Goal: Task Accomplishment & Management: Manage account settings

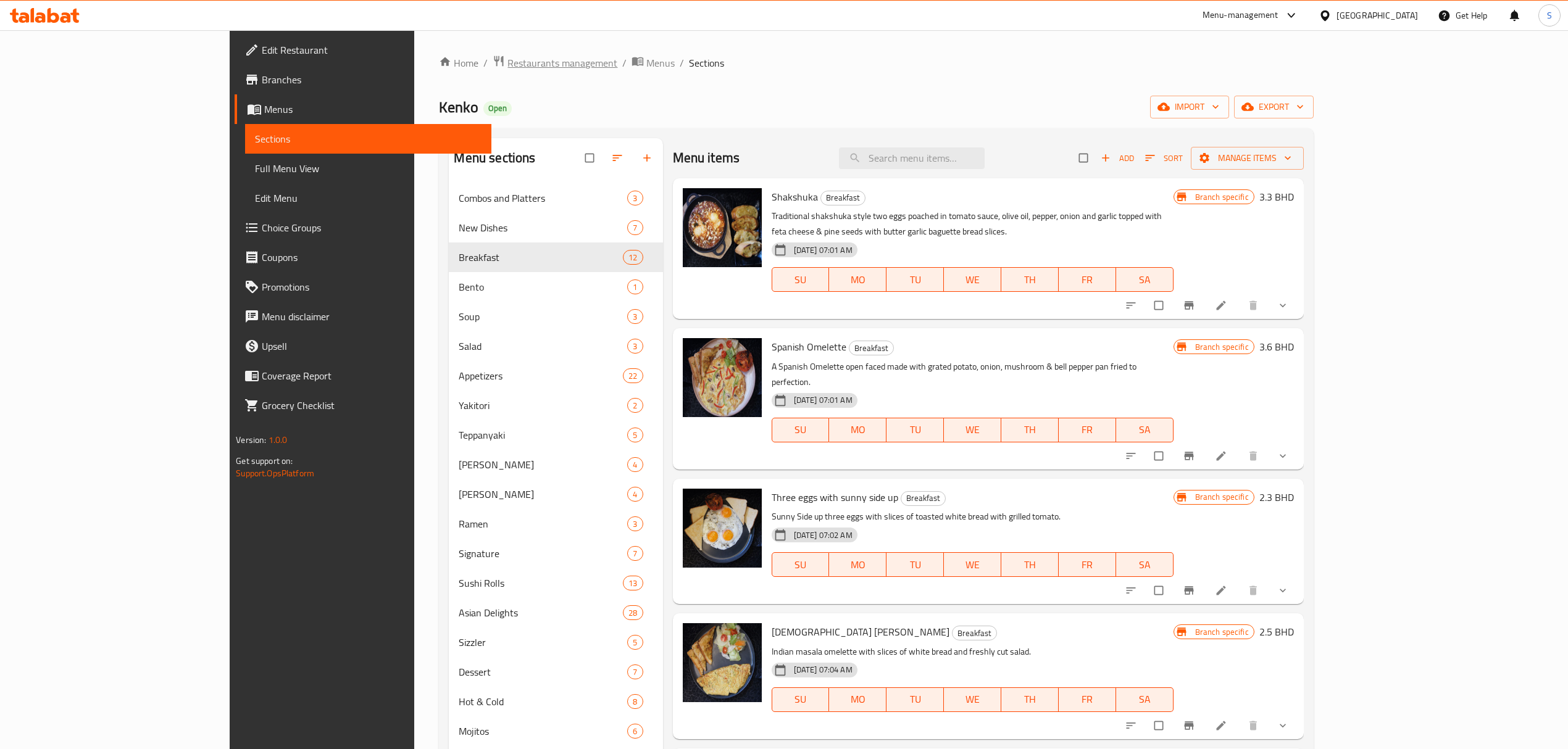
click at [508, 65] on span "Restaurants management" at bounding box center [562, 62] width 110 height 15
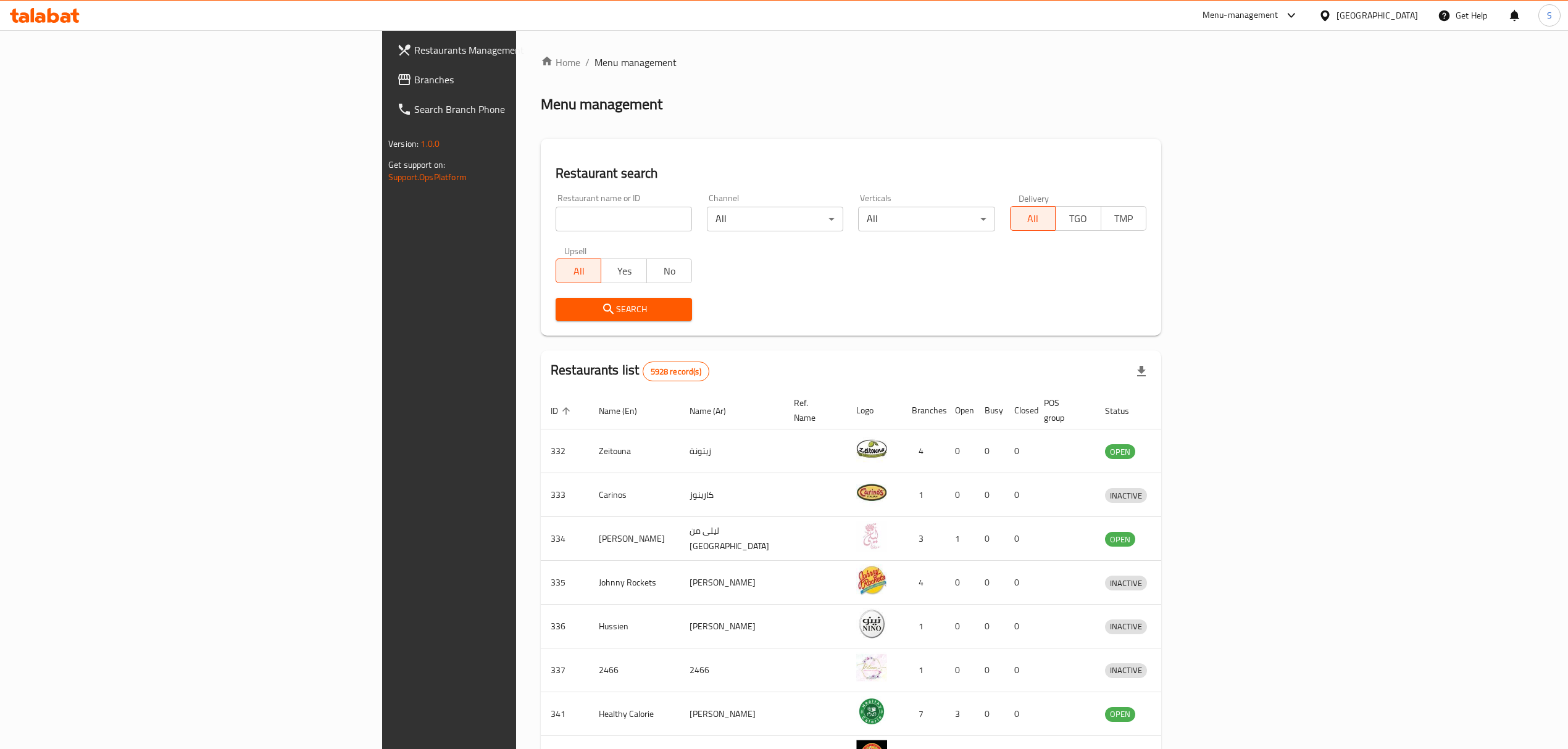
click at [556, 217] on input "search" at bounding box center [624, 219] width 136 height 25
type input "[PERSON_NAME] & the juice"
click button "Search" at bounding box center [624, 310] width 136 height 23
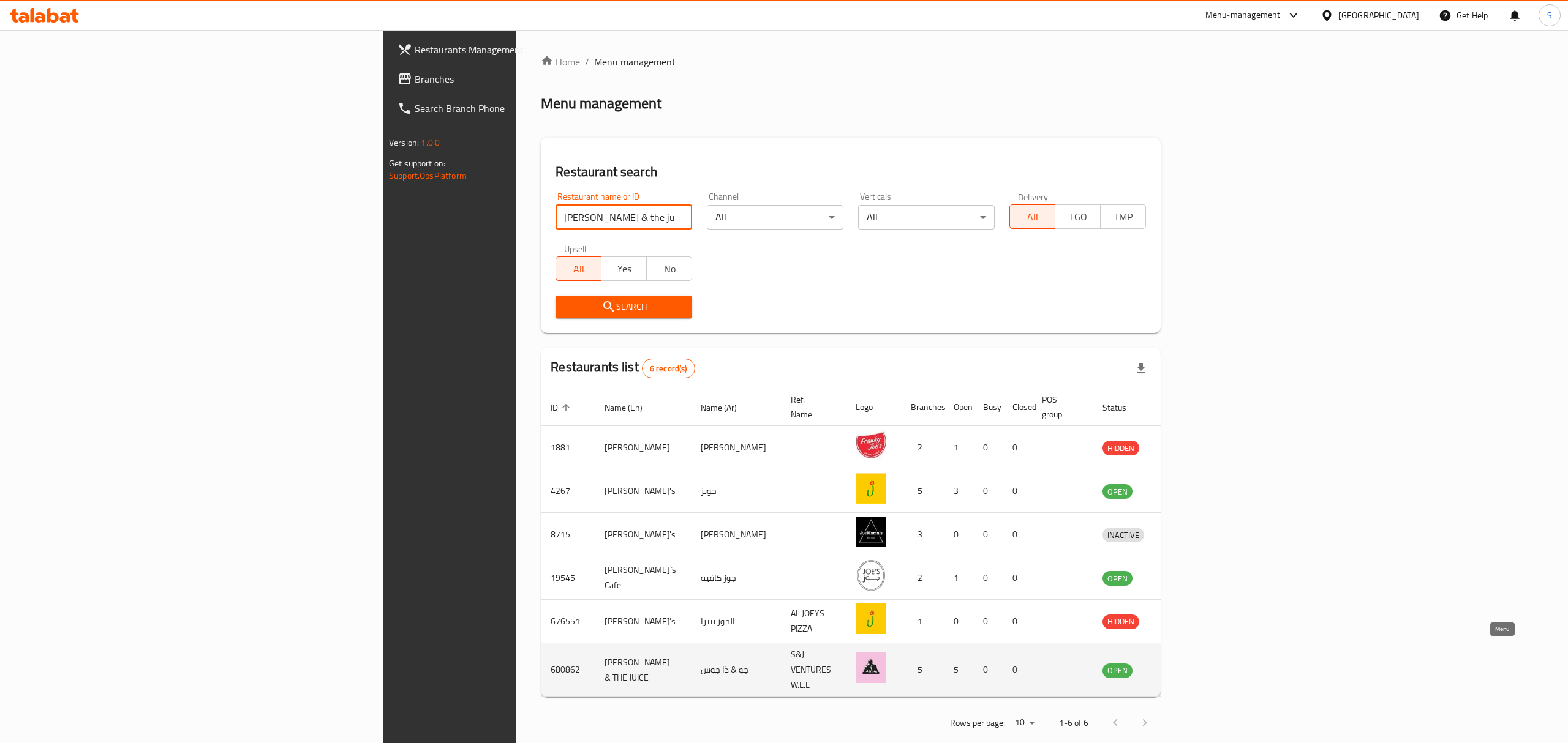
click at [1184, 663] on icon "enhanced table" at bounding box center [1175, 670] width 14 height 14
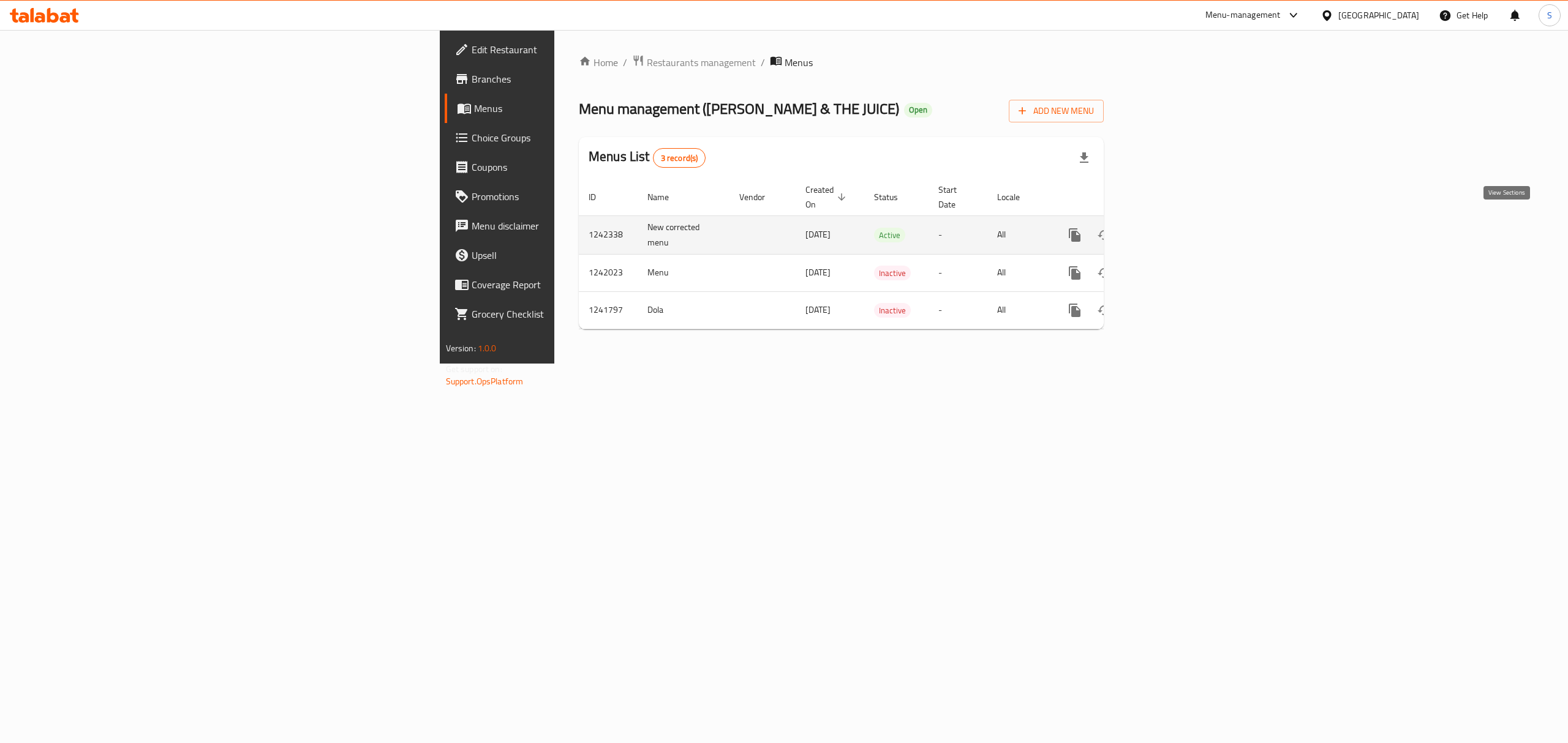
click at [1171, 228] on icon "enhanced table" at bounding box center [1162, 235] width 14 height 14
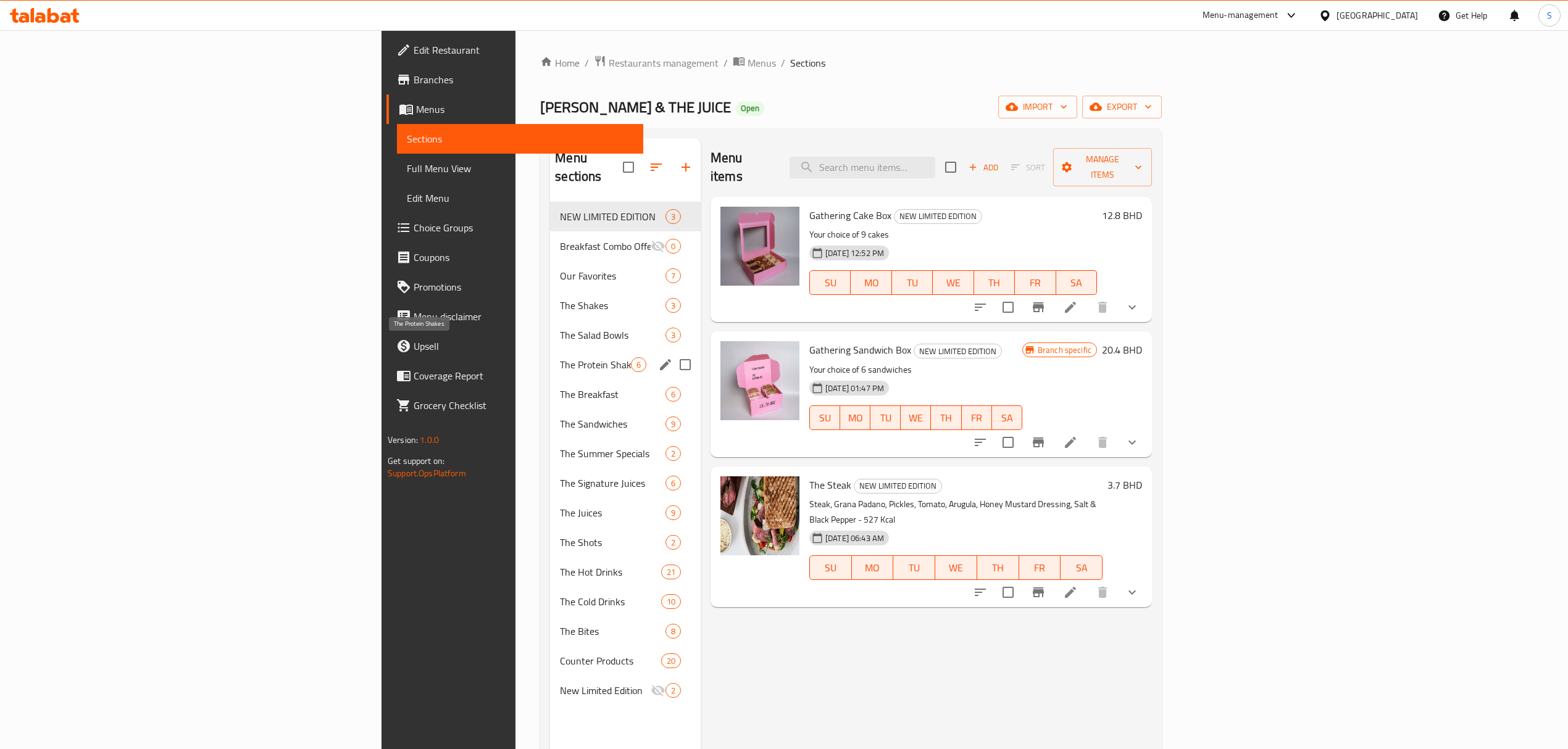
click at [560, 357] on span "The Protein Shakes" at bounding box center [595, 364] width 71 height 15
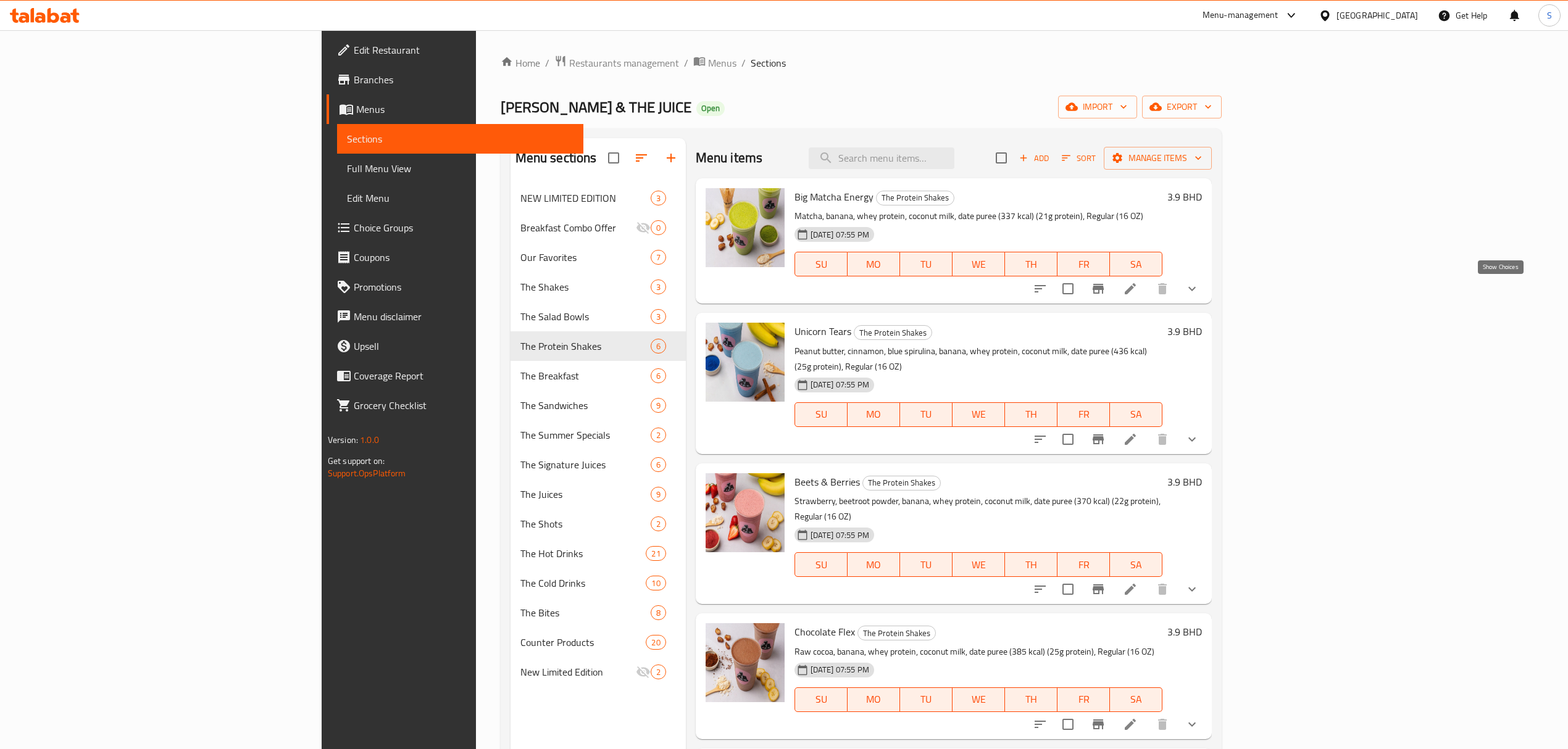
click at [1199, 294] on icon "show more" at bounding box center [1192, 288] width 15 height 15
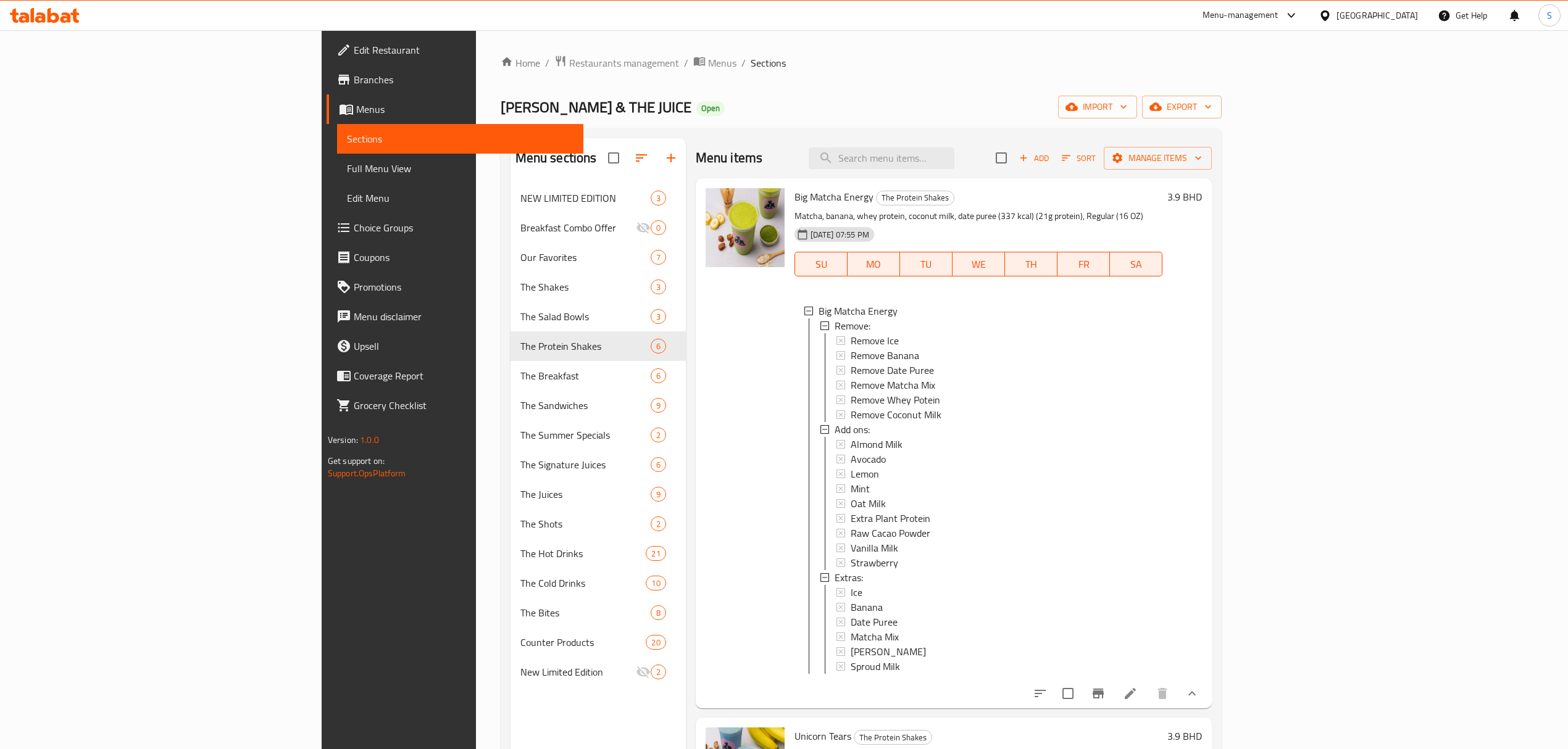
scroll to position [2, 0]
drag, startPoint x: 840, startPoint y: 54, endPoint x: 817, endPoint y: 51, distance: 23.2
click at [840, 53] on div "Home / Restaurants management / Menus / Sections [PERSON_NAME] & THE JUICE Open…" at bounding box center [862, 475] width 771 height 892
click at [353, 220] on span "Choice Groups" at bounding box center [463, 227] width 220 height 15
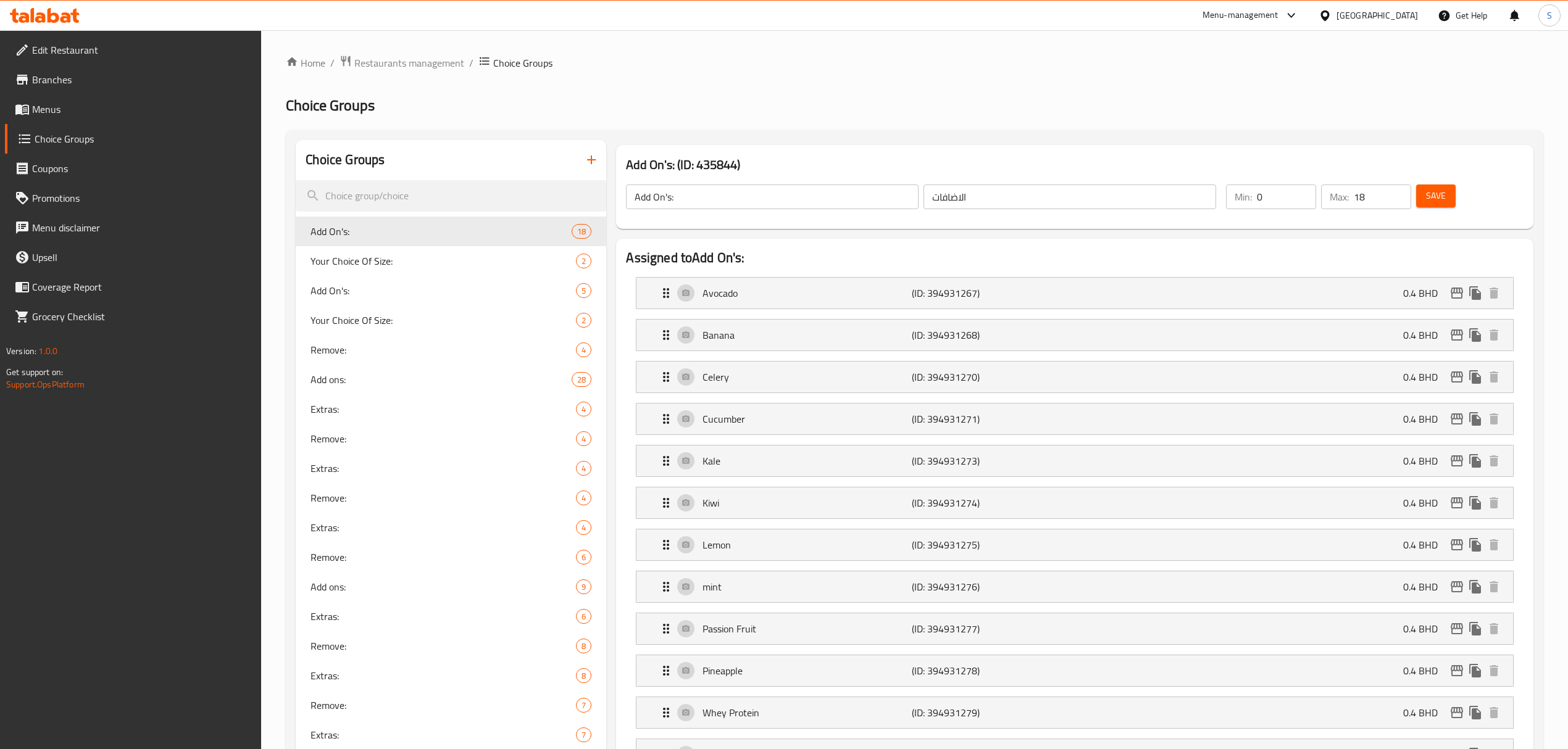
click at [359, 196] on div at bounding box center [784, 374] width 1568 height 749
click at [400, 195] on input "search" at bounding box center [451, 195] width 311 height 31
drag, startPoint x: 429, startPoint y: 200, endPoint x: 87, endPoint y: 214, distance: 342.3
type input "whey"
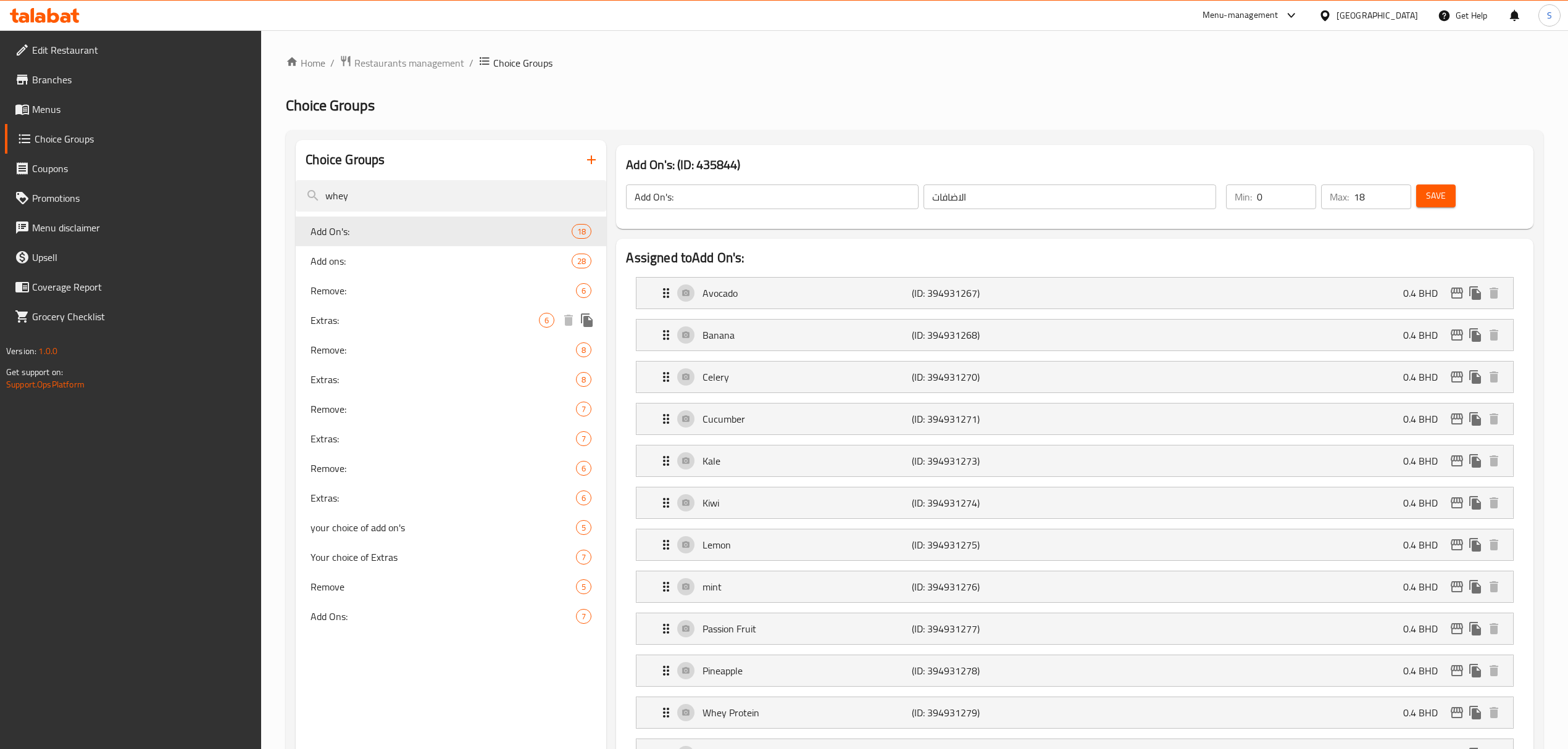
click at [363, 320] on span "Extras:" at bounding box center [425, 320] width 228 height 15
type input "Extras:"
type input "إضافة المعدلات:"
type input "0"
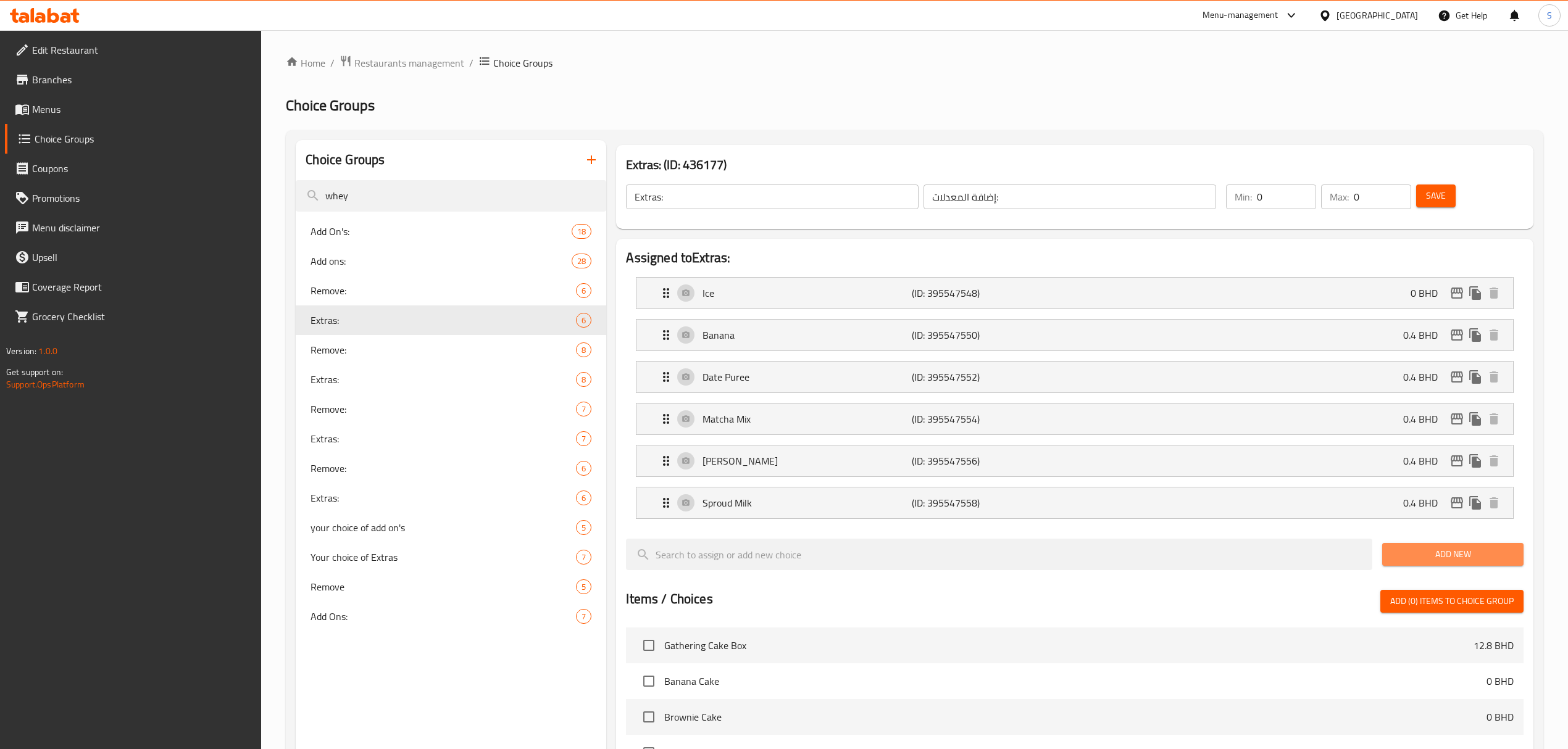
click at [1443, 554] on span "Add New" at bounding box center [1453, 554] width 122 height 15
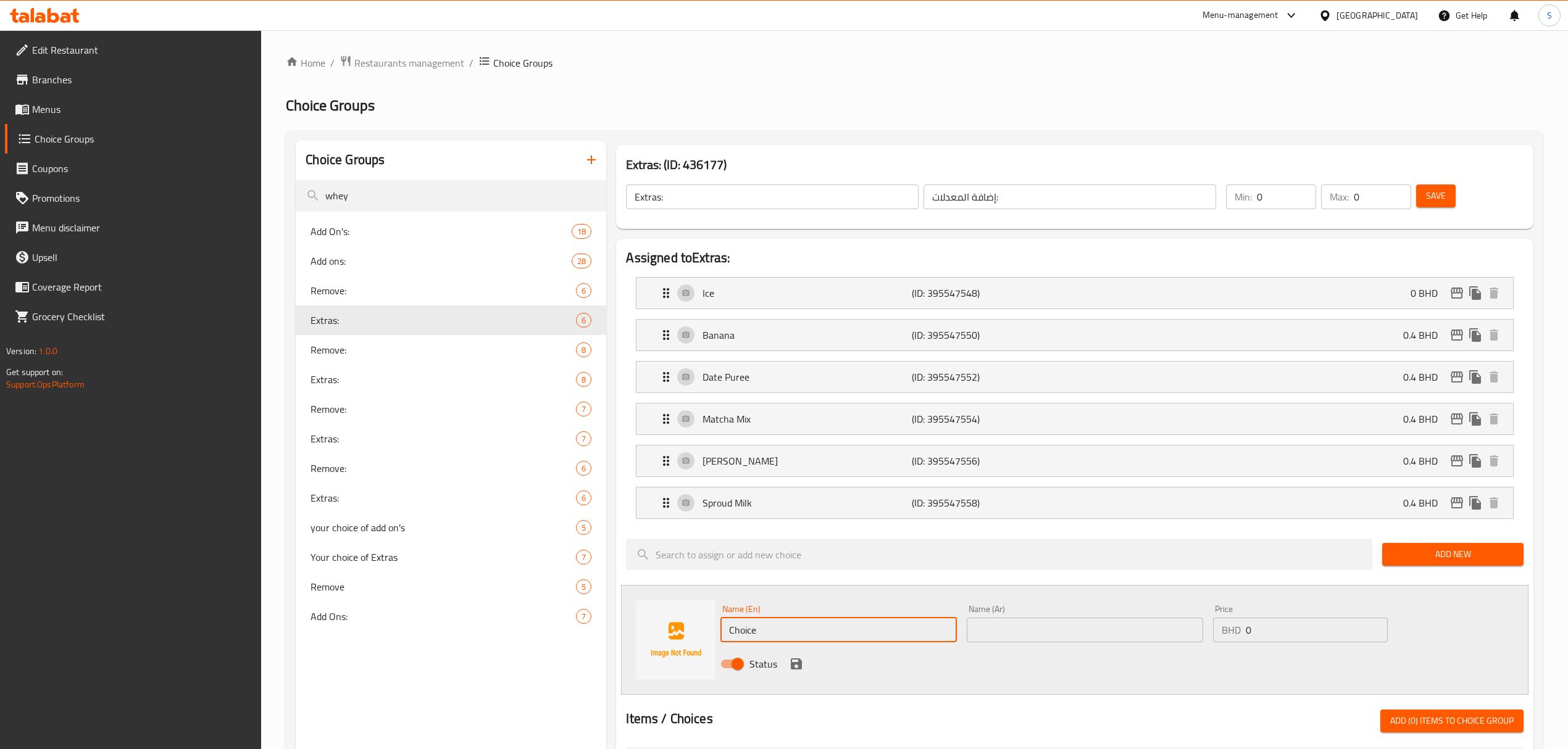
drag, startPoint x: 572, startPoint y: 636, endPoint x: 658, endPoint y: 657, distance: 88.5
click at [572, 637] on div "Choice Groups whey Add On's: 18 Add ons: 28 Remove: 6 Extras: 6 Remove: 8 Extra…" at bounding box center [917, 717] width 1243 height 1153
paste input "creatin"
click at [731, 630] on input "creatine" at bounding box center [839, 630] width 236 height 25
click at [731, 628] on input "Creatine" at bounding box center [839, 630] width 236 height 25
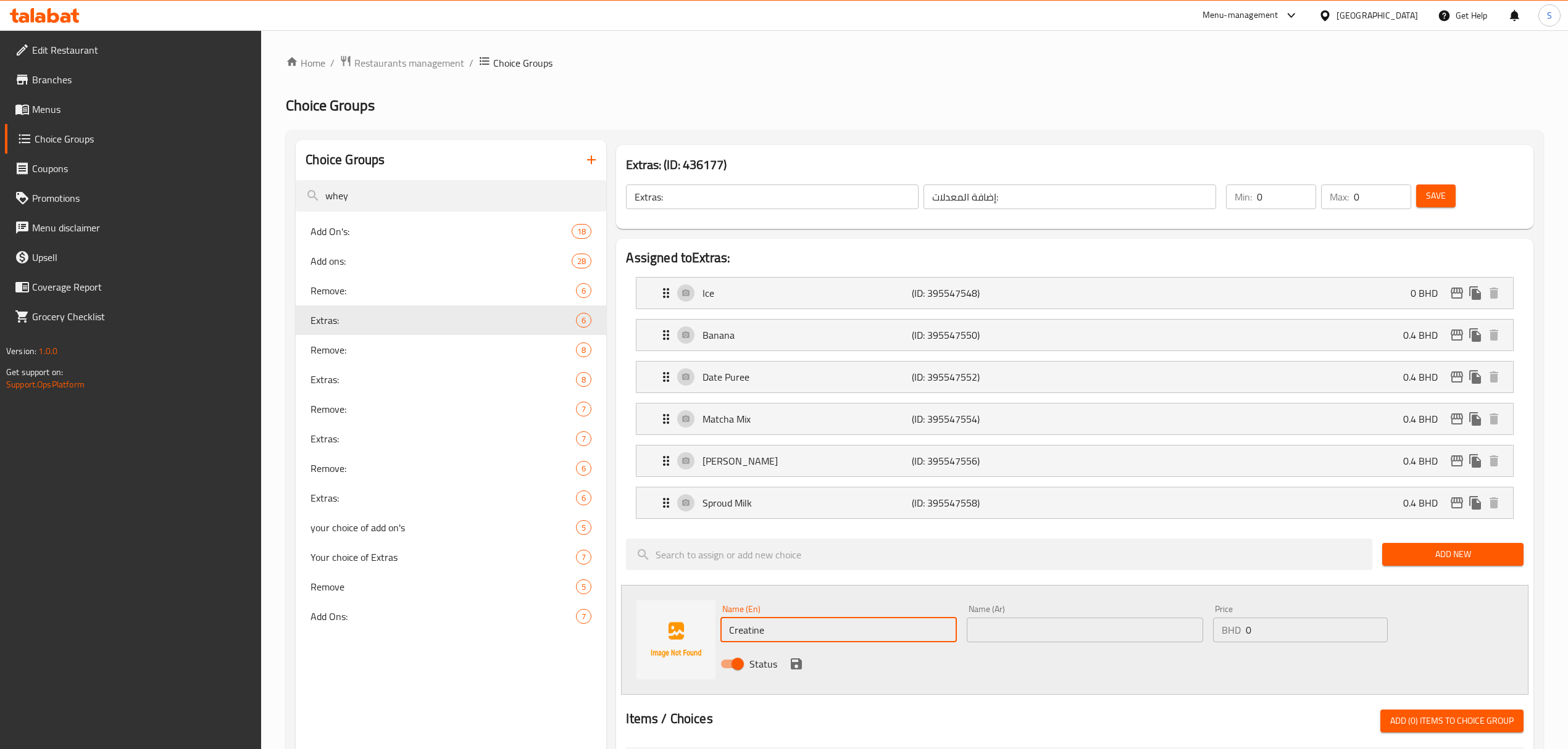
click at [731, 628] on input "Creatine" at bounding box center [839, 630] width 236 height 25
type input "Creatine"
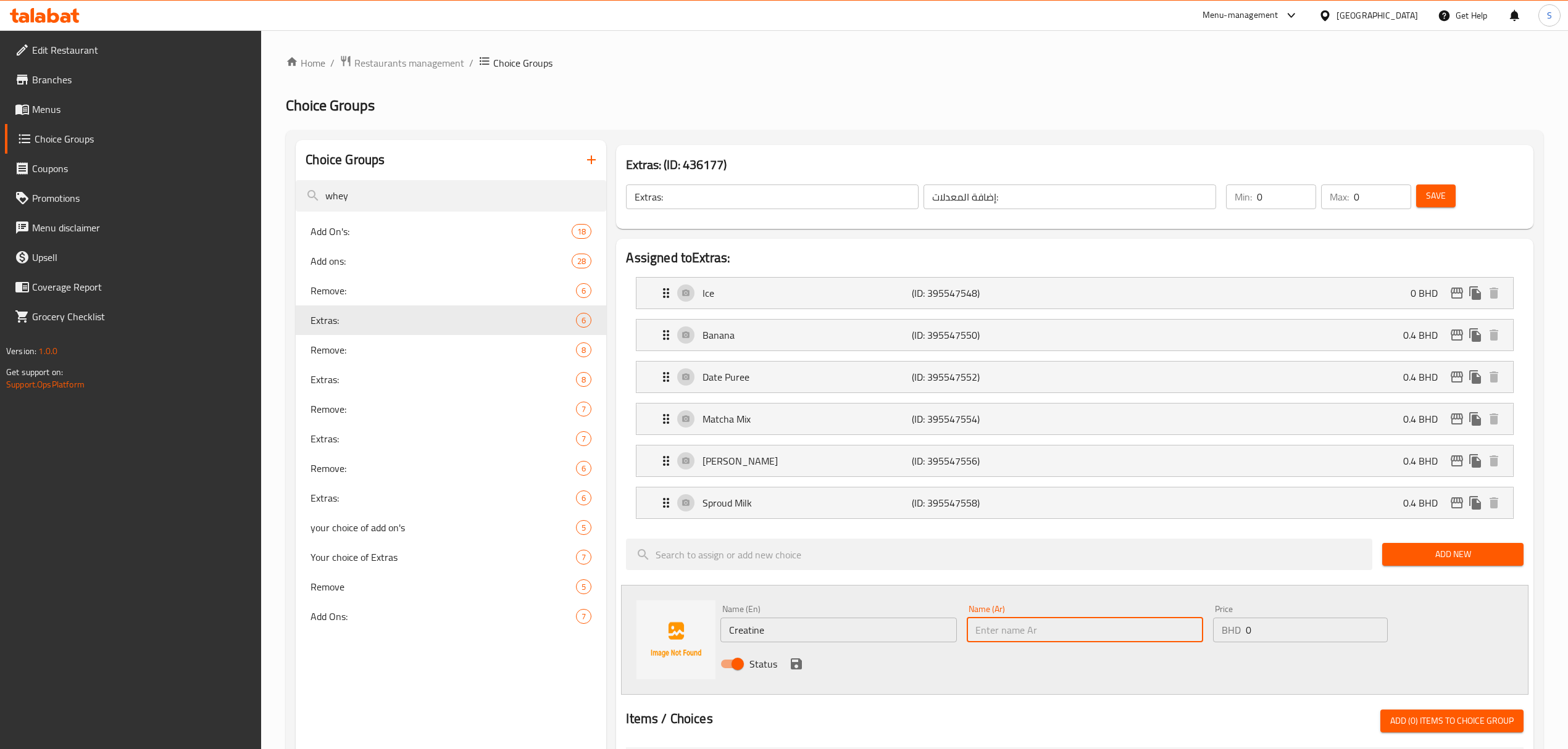
click at [1026, 631] on input "text" at bounding box center [1085, 630] width 236 height 25
paste input "Creatine"
type input "Creatine"
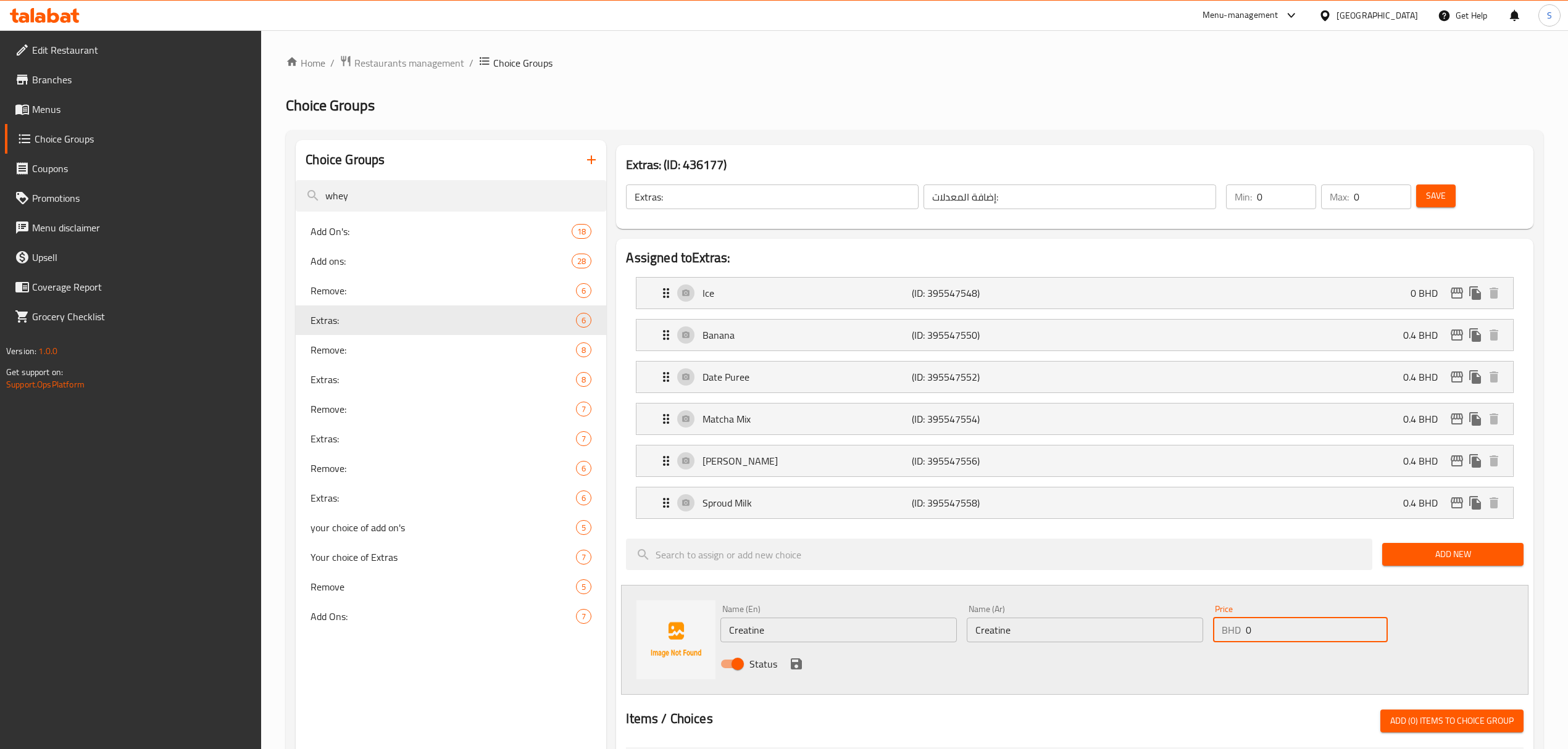
click at [1267, 637] on input "0" at bounding box center [1317, 630] width 142 height 25
type input "0.5"
click at [797, 670] on icon "save" at bounding box center [796, 664] width 15 height 15
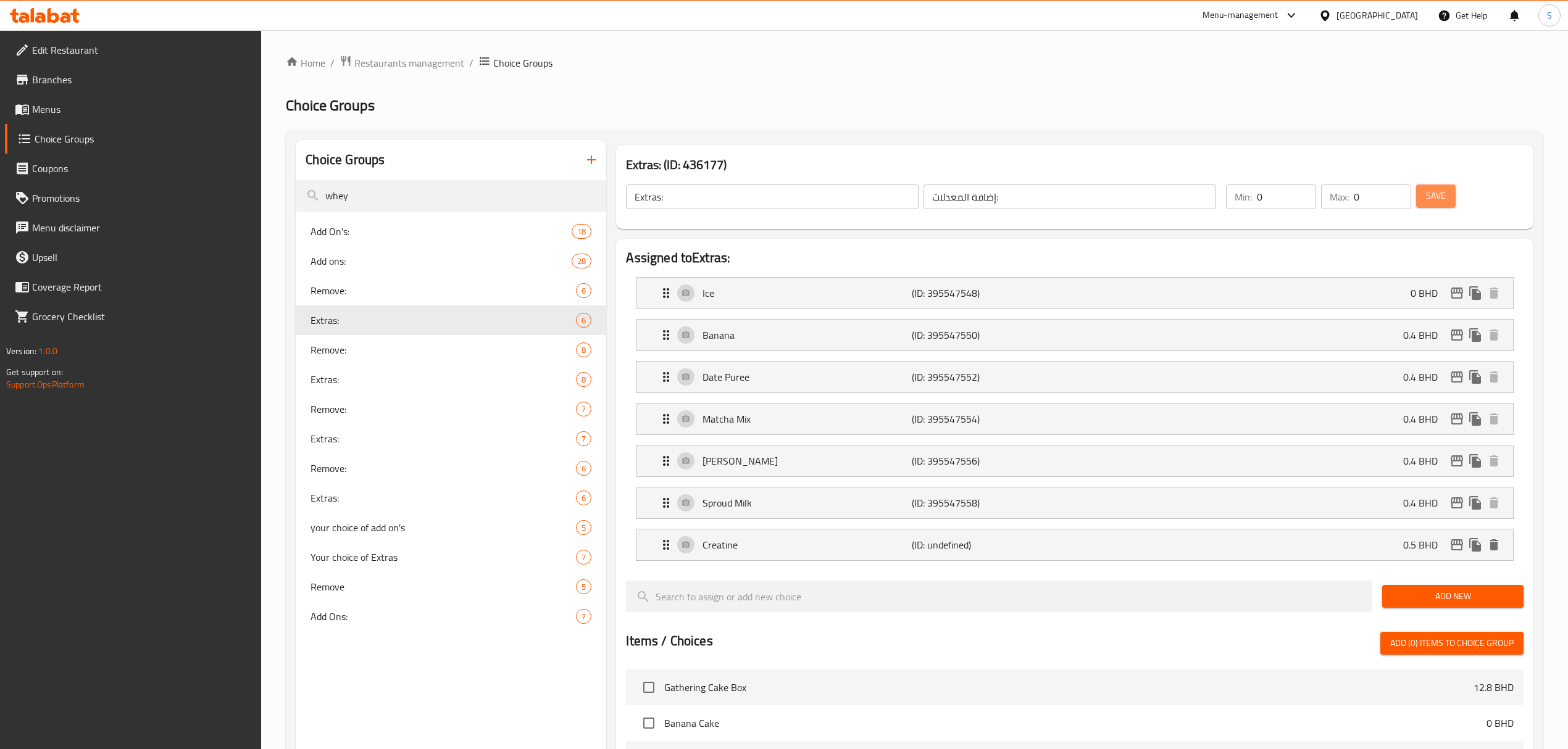
click at [1438, 195] on span "Save" at bounding box center [1436, 196] width 20 height 15
click at [344, 376] on span "Extras:" at bounding box center [425, 379] width 228 height 15
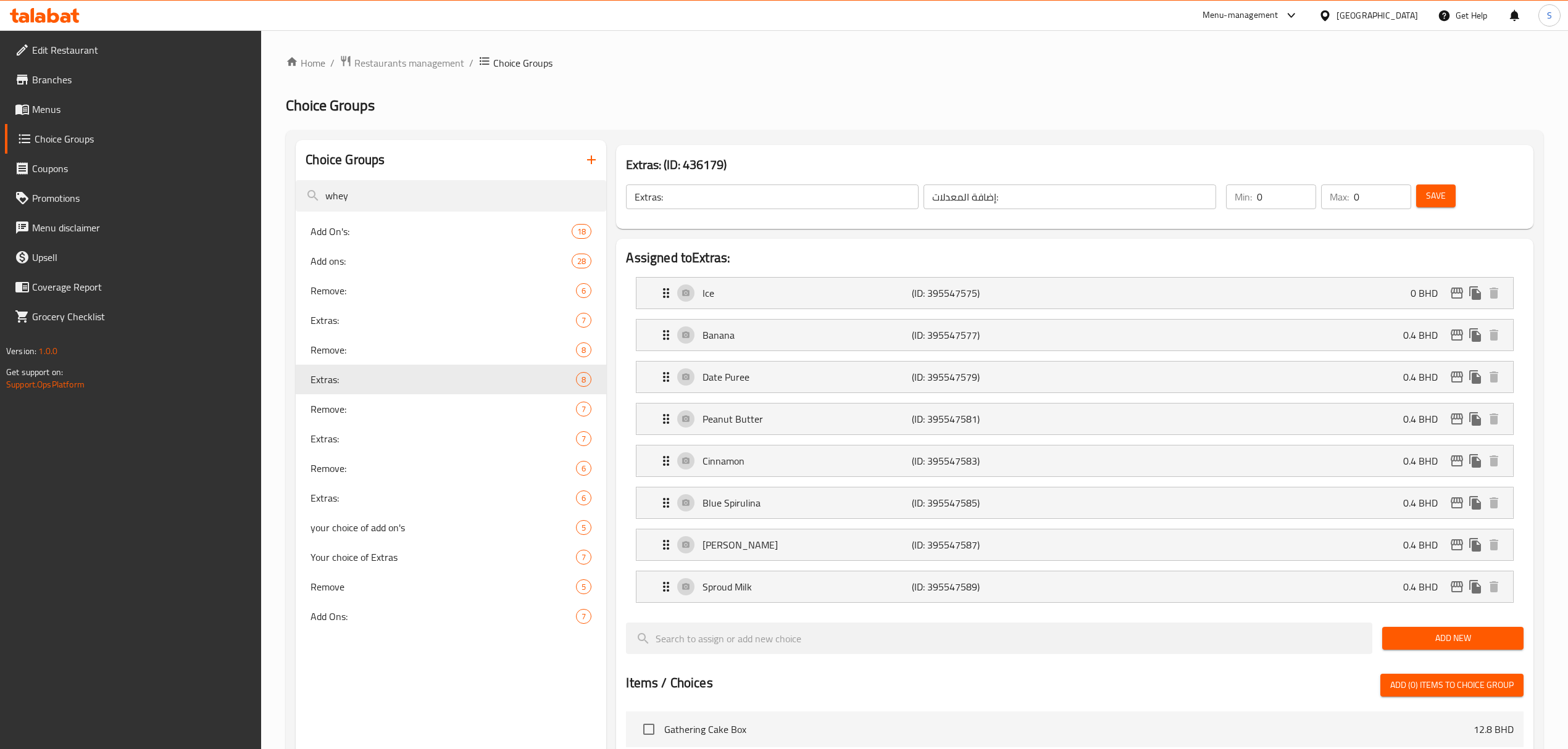
click at [1447, 643] on span "Add New" at bounding box center [1453, 639] width 122 height 15
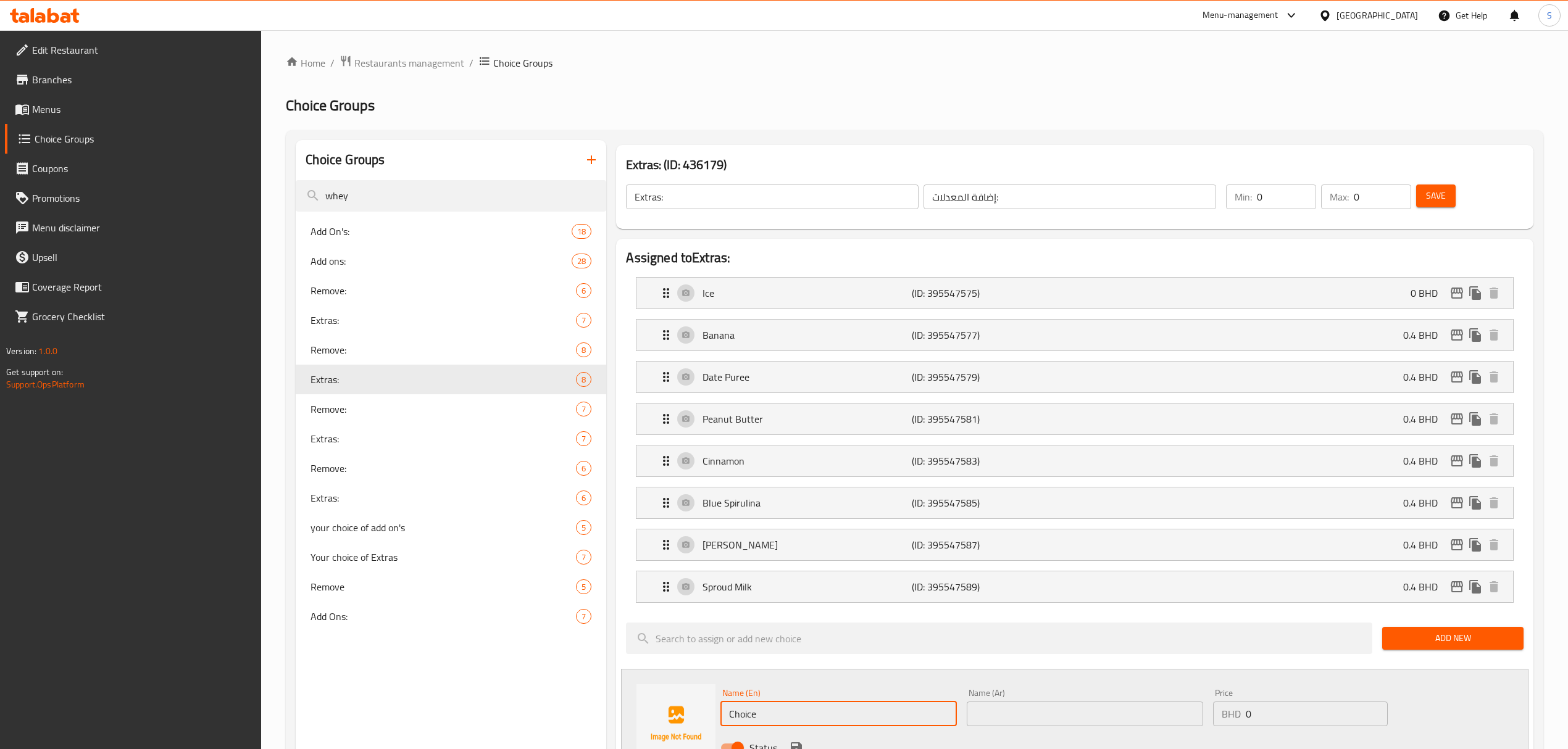
drag, startPoint x: 838, startPoint y: 714, endPoint x: 479, endPoint y: 721, distance: 359.1
click at [479, 721] on div "Choice Groups whey Add On's: 18 Add ons: 28 Remove: 6 Extras: 7 Remove: 8 Extra…" at bounding box center [917, 759] width 1243 height 1237
click at [863, 724] on input "Creatine" at bounding box center [839, 714] width 236 height 25
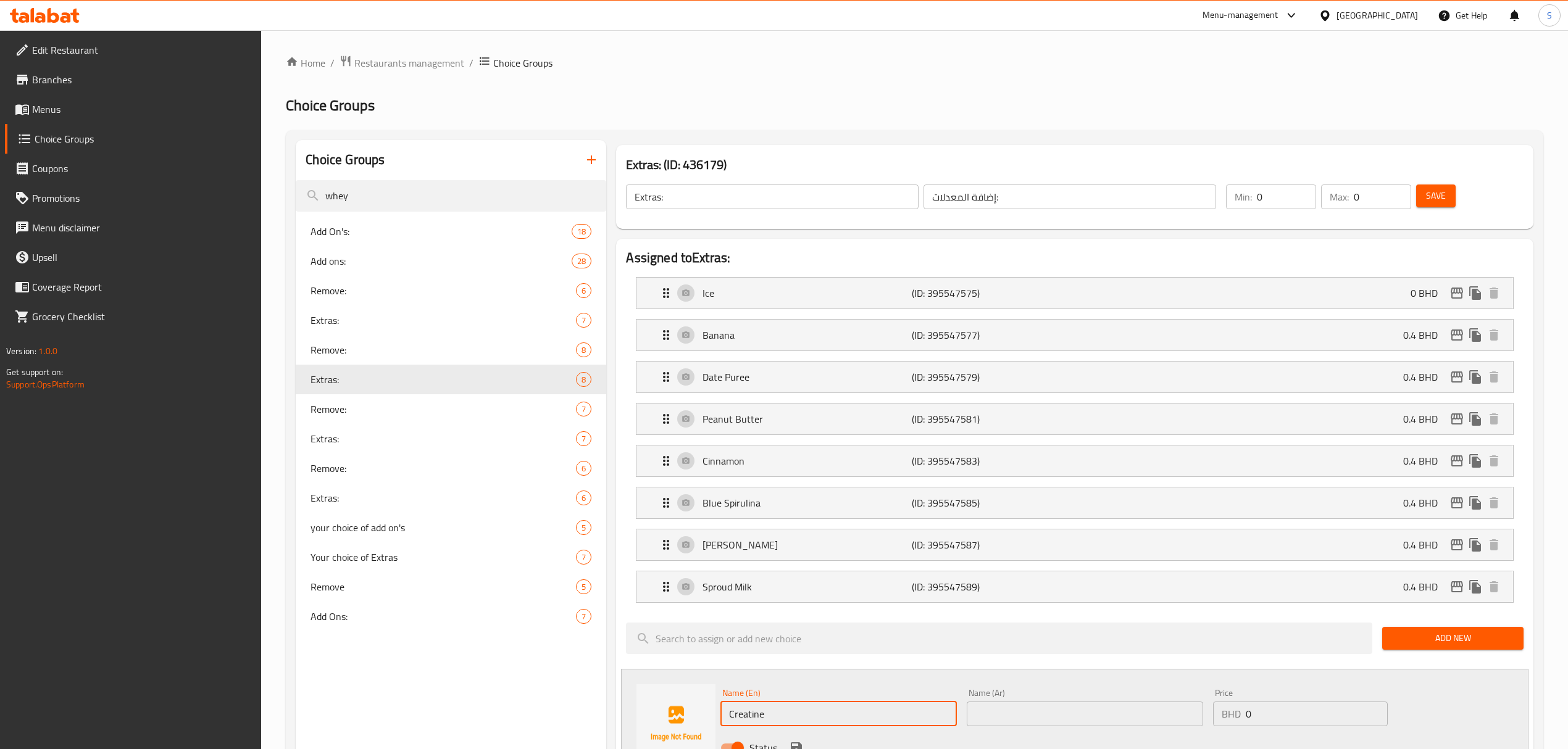
type input "Creatine"
click at [983, 715] on input "text" at bounding box center [1085, 714] width 236 height 25
paste input "Creatine"
type input "Creatine"
click at [1307, 727] on input "0" at bounding box center [1317, 714] width 142 height 25
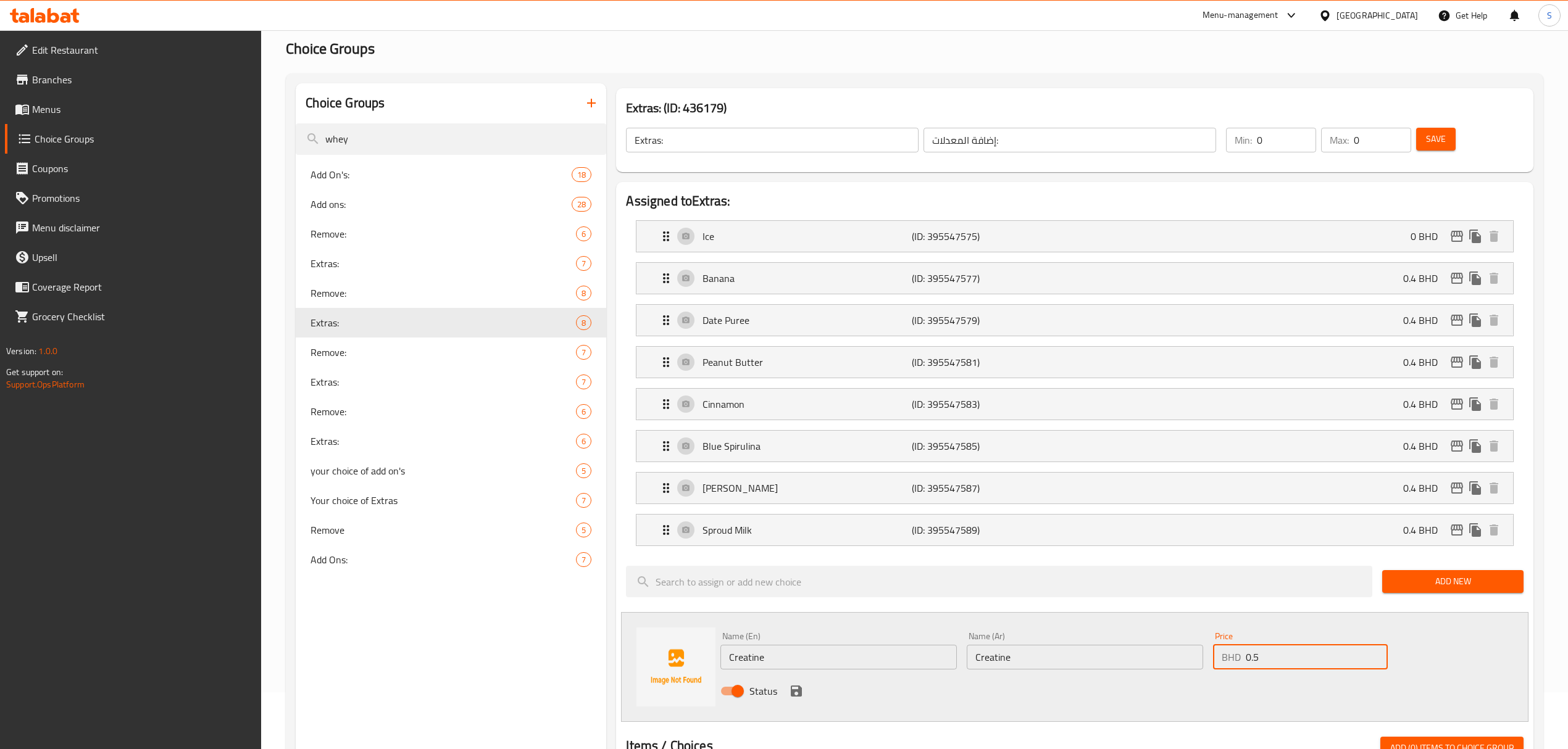
scroll to position [82, 0]
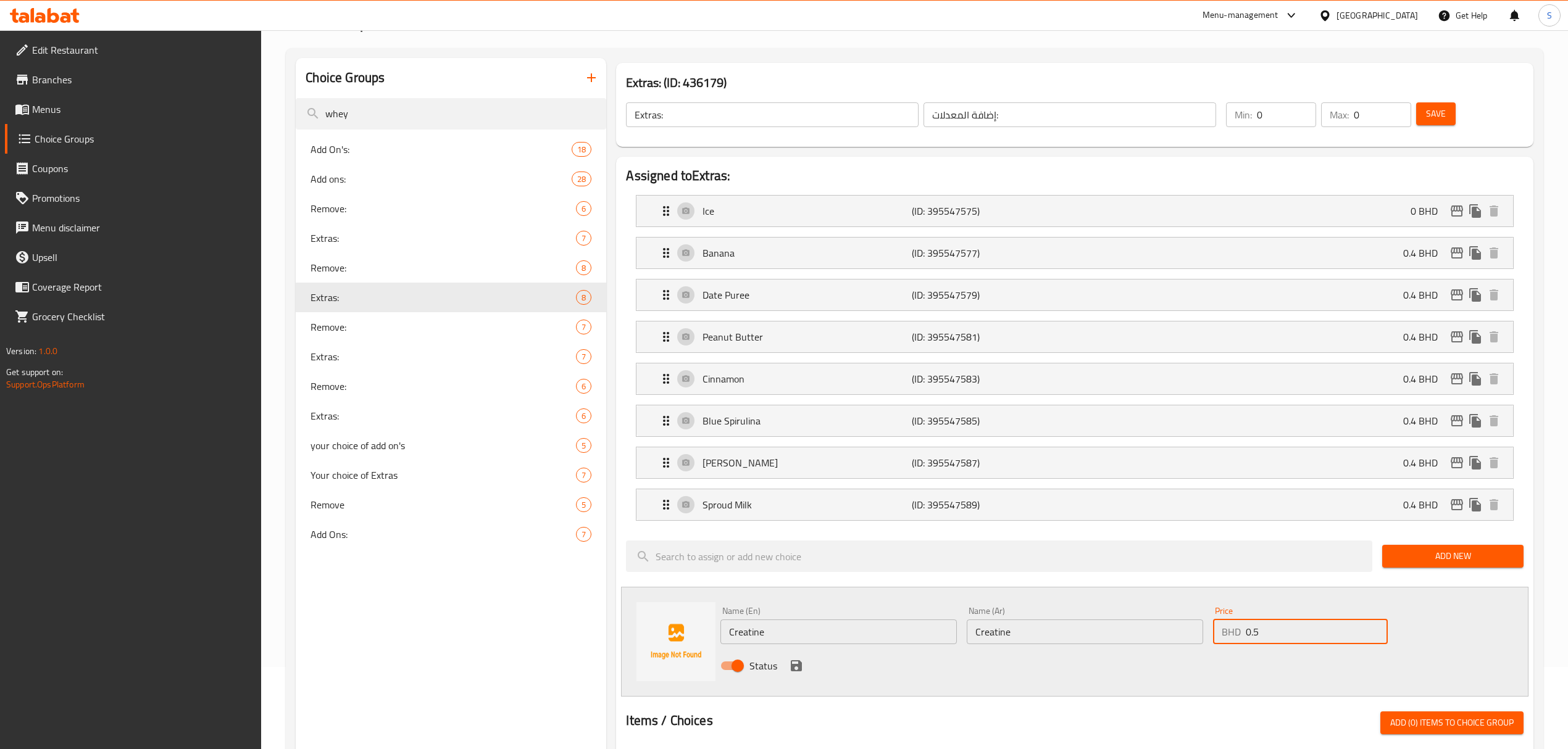
type input "0.5"
click at [796, 670] on icon "save" at bounding box center [796, 665] width 15 height 15
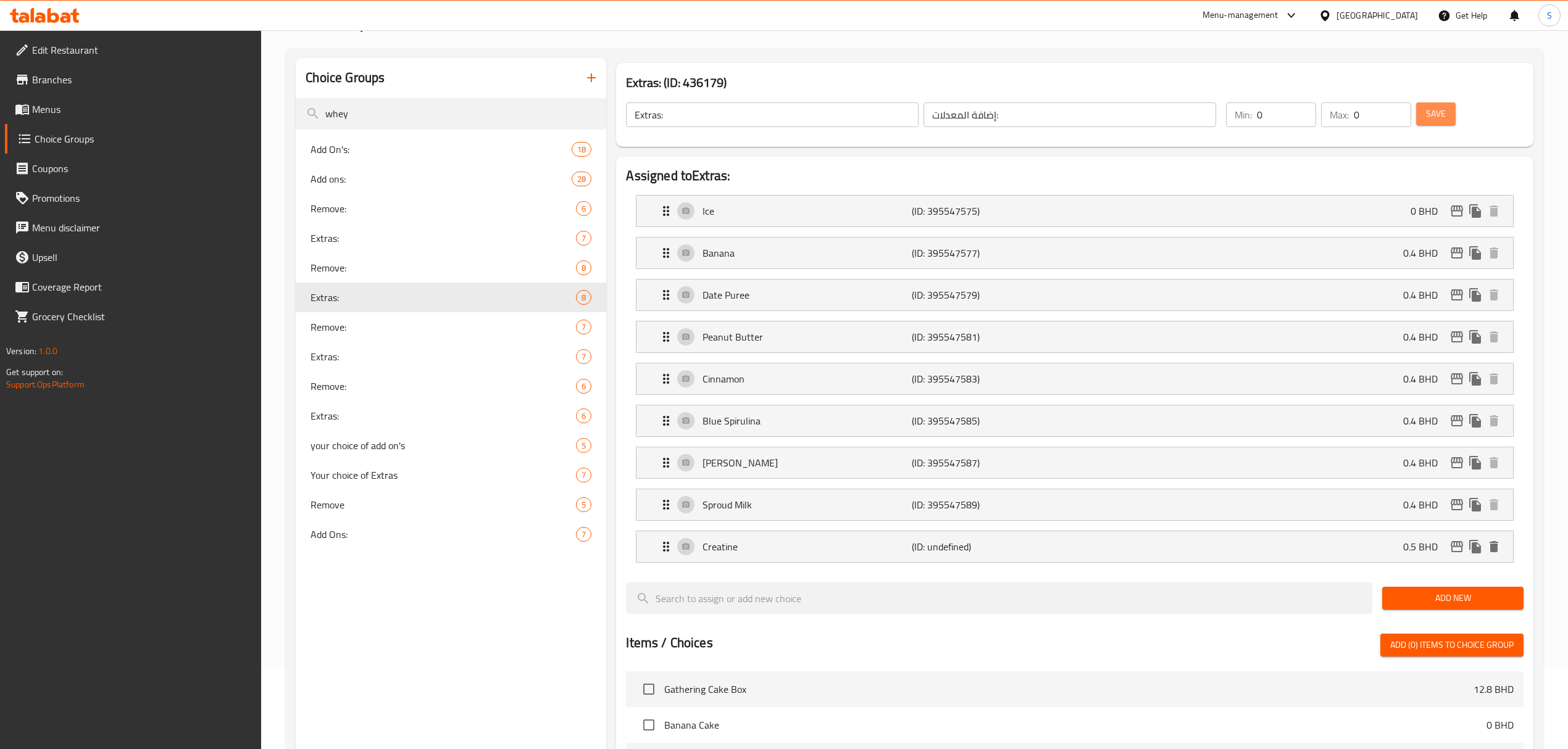
click at [1440, 116] on span "Save" at bounding box center [1436, 113] width 20 height 15
click at [340, 353] on span "Extras:" at bounding box center [425, 356] width 228 height 15
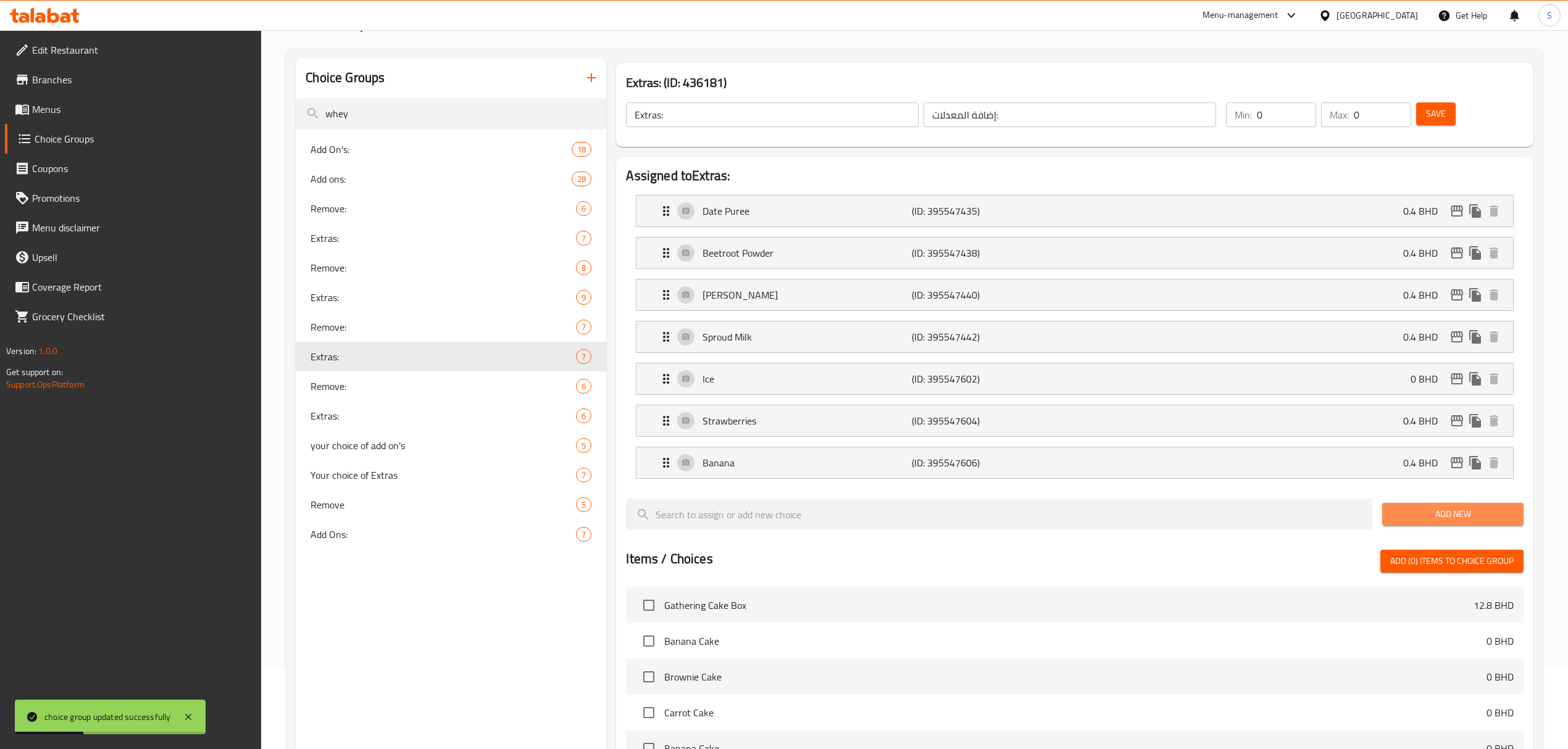
click at [1440, 511] on span "Add New" at bounding box center [1453, 514] width 122 height 15
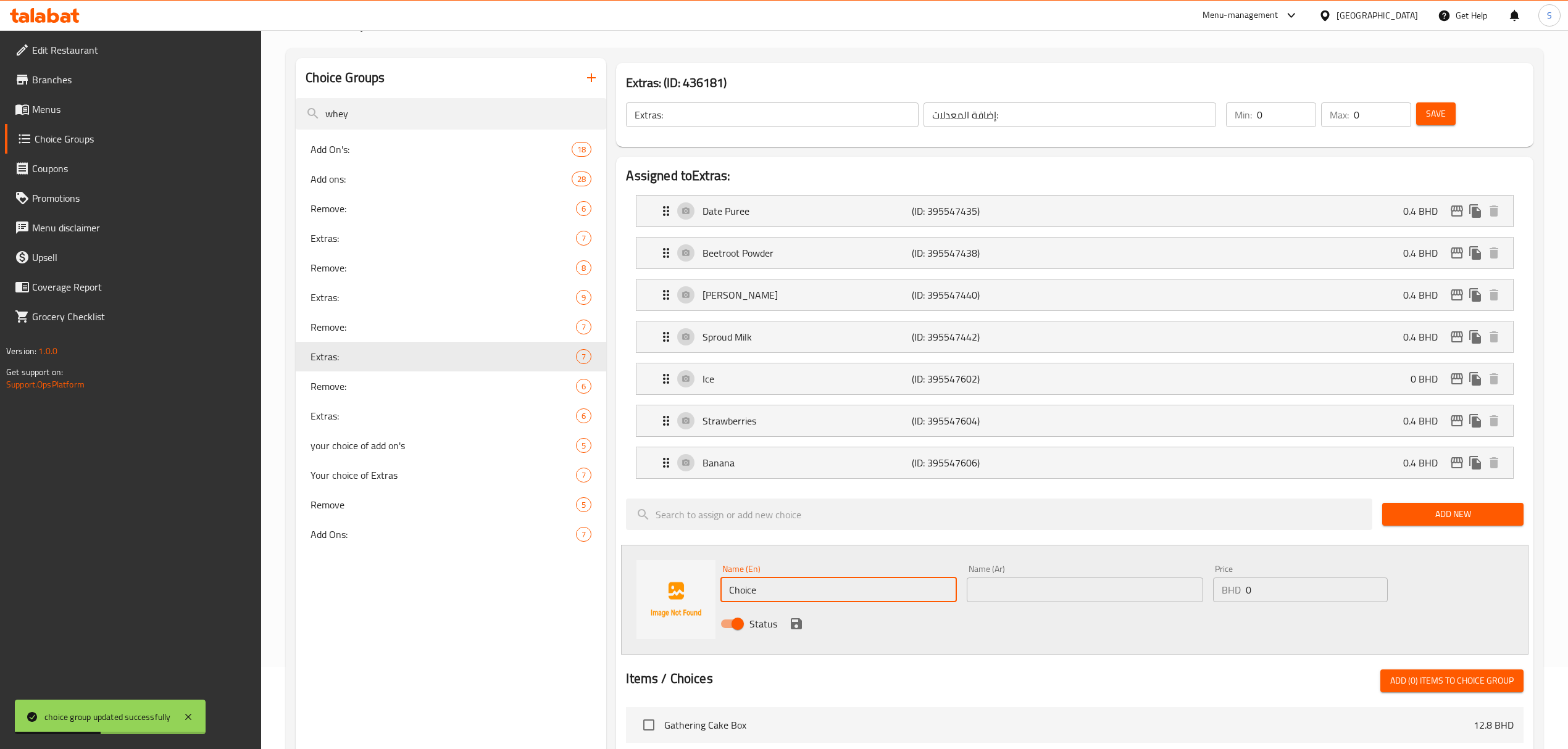
click at [840, 591] on input "Choice" at bounding box center [839, 590] width 236 height 25
type input "Creatine"
click at [863, 578] on div "Name (En) Creatine Name (En)" at bounding box center [839, 583] width 236 height 38
click at [855, 591] on input "Creatine" at bounding box center [839, 590] width 236 height 25
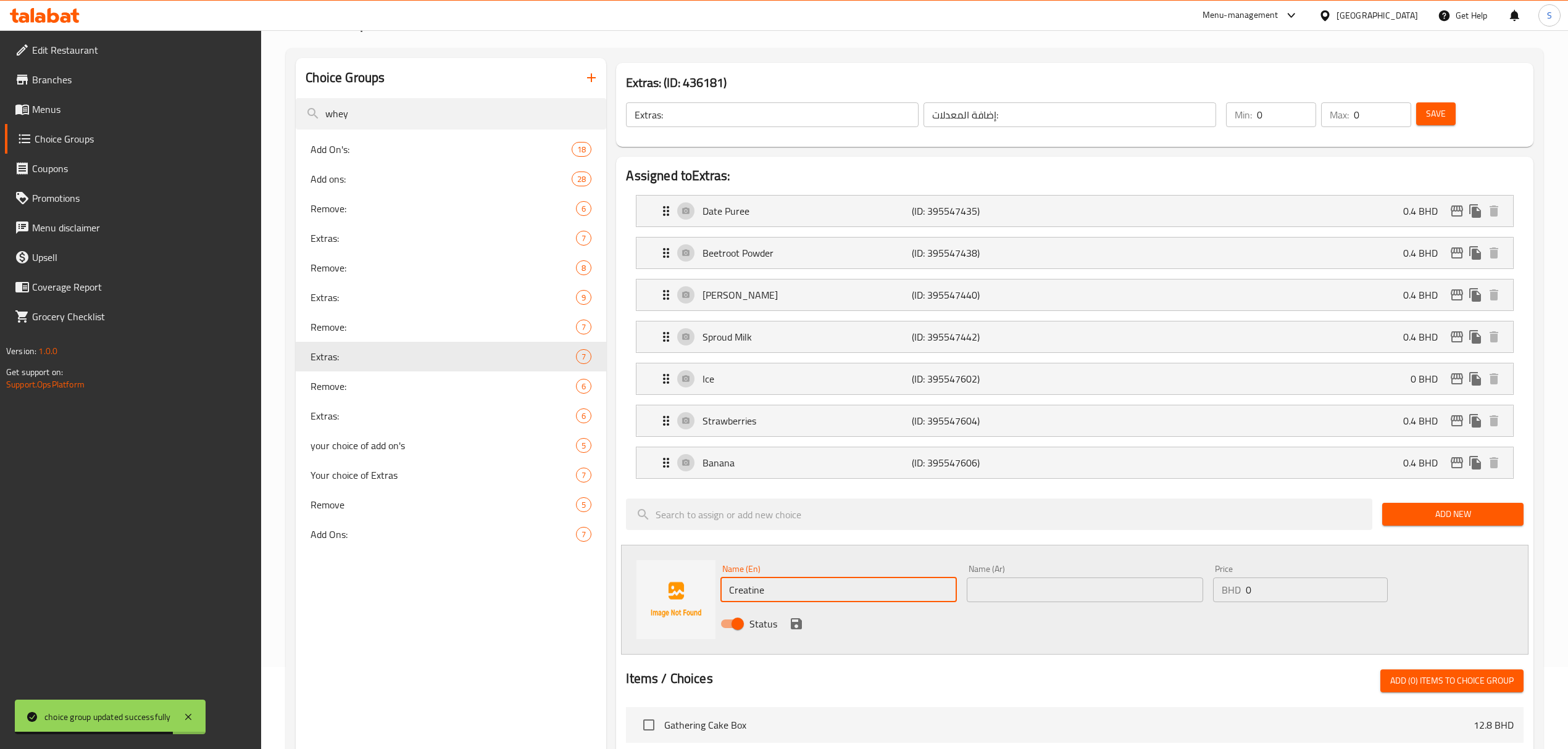
click at [855, 591] on input "Creatine" at bounding box center [839, 590] width 236 height 25
click at [1021, 598] on input "text" at bounding box center [1085, 590] width 236 height 25
paste input "Creatine"
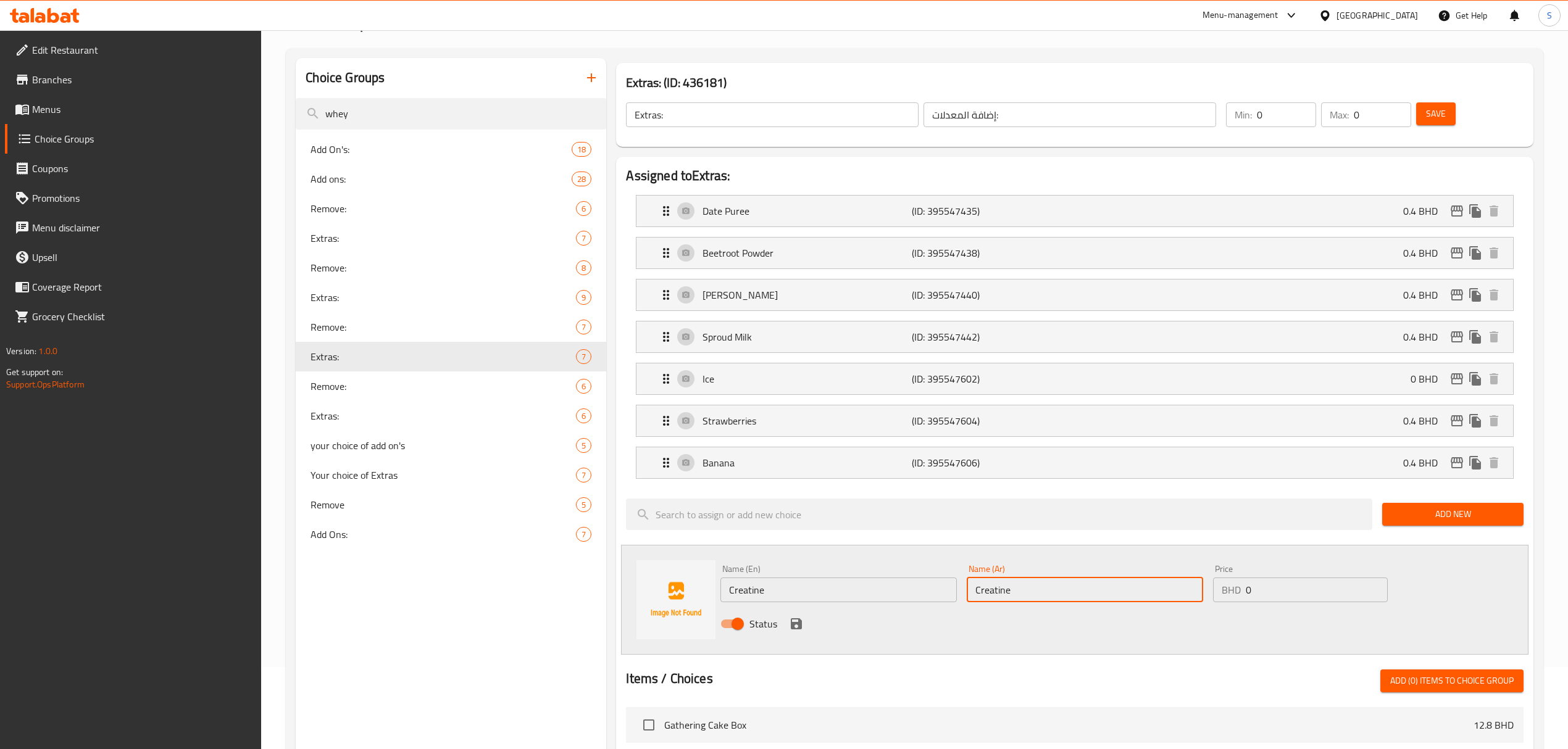
type input "Creatine"
click at [1279, 595] on input "0" at bounding box center [1317, 590] width 142 height 25
type input "0.5"
drag, startPoint x: 795, startPoint y: 628, endPoint x: 1507, endPoint y: 140, distance: 863.2
click at [794, 628] on icon "save" at bounding box center [796, 623] width 15 height 15
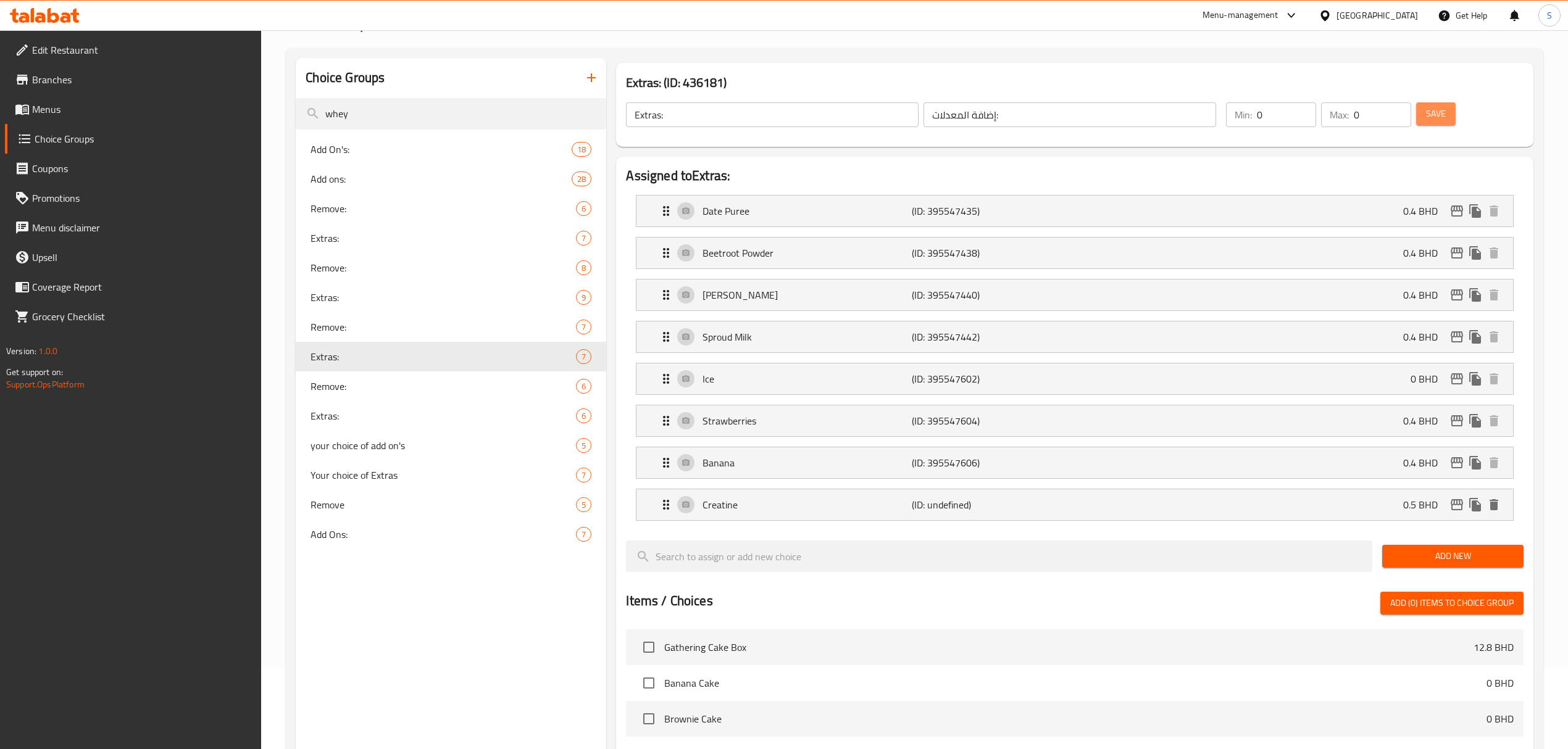
click at [1440, 113] on span "Save" at bounding box center [1436, 113] width 20 height 15
click at [312, 413] on span "Extras:" at bounding box center [443, 416] width 265 height 15
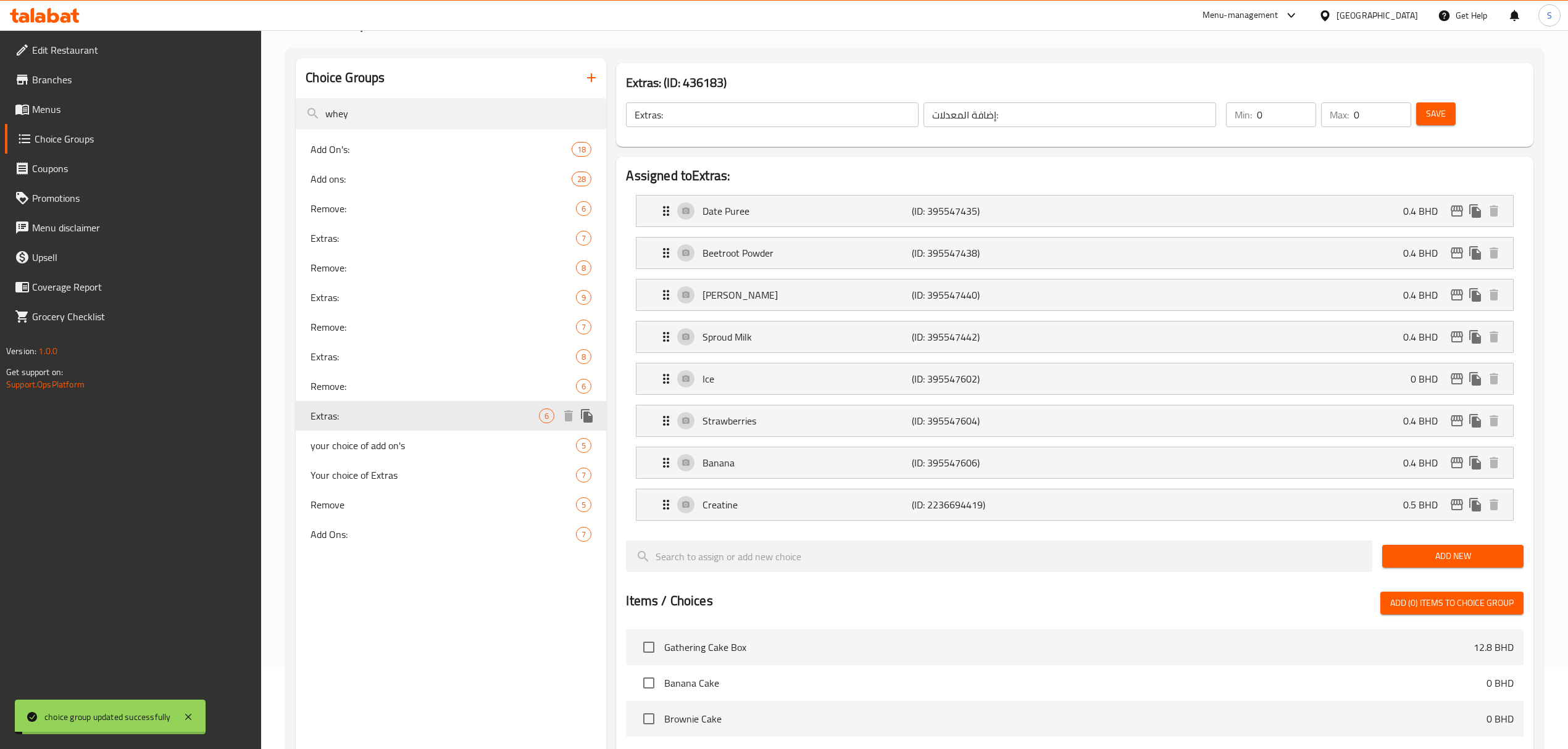
type input "6"
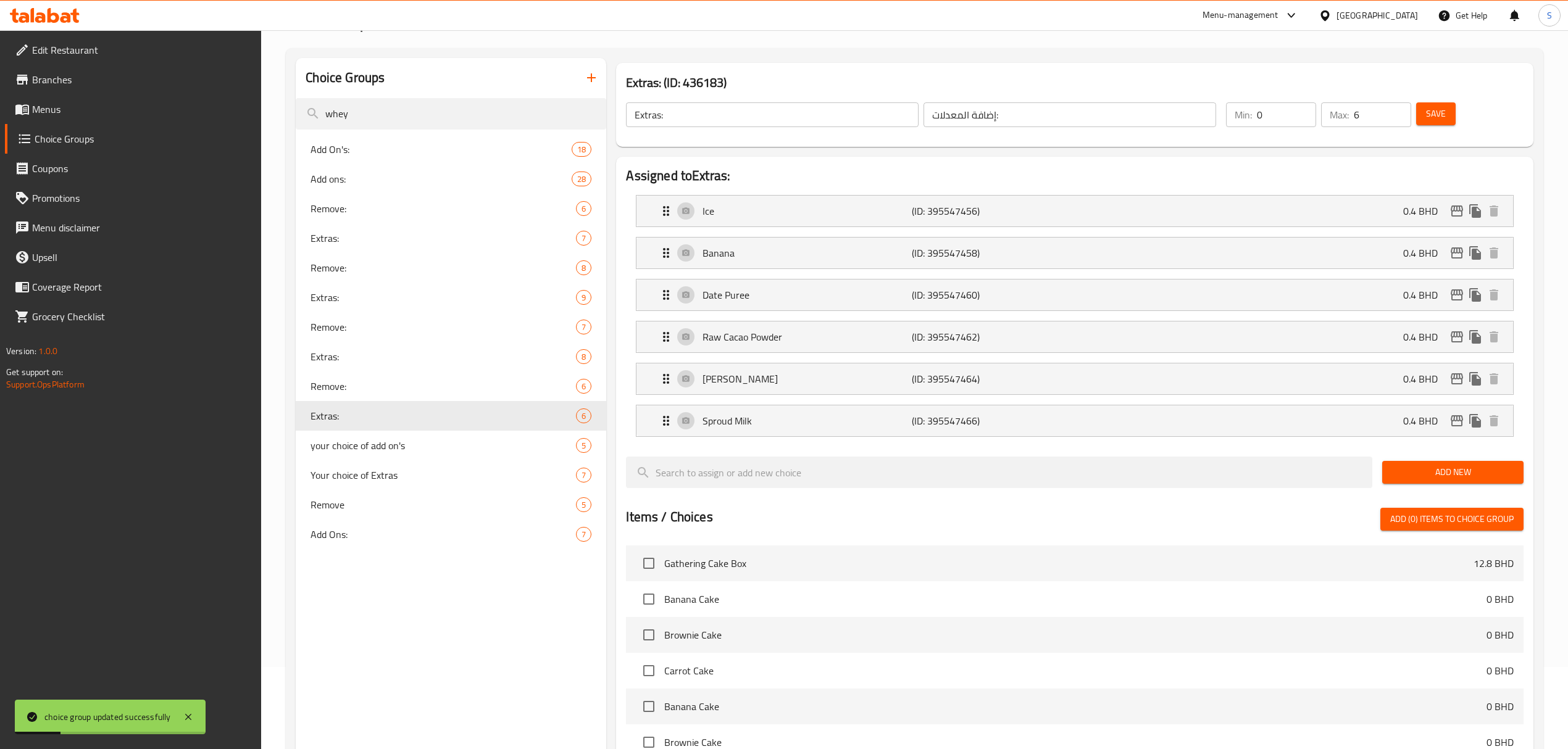
click at [1403, 477] on span "Add New" at bounding box center [1453, 472] width 122 height 15
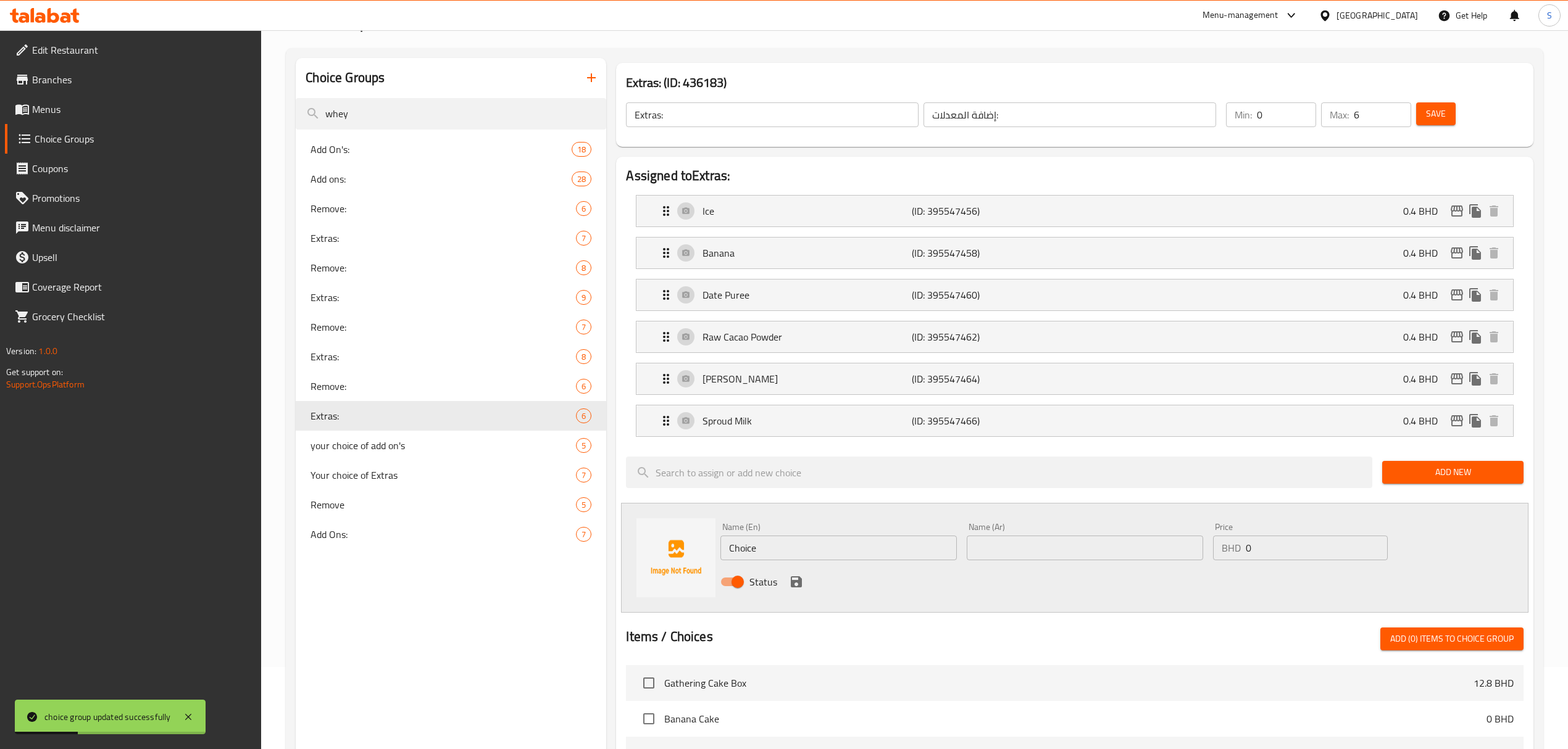
drag, startPoint x: 771, startPoint y: 557, endPoint x: 699, endPoint y: 552, distance: 72.2
click at [684, 552] on div "Name (En) Choice Name (En) Name (Ar) Name (Ar) Price BHD 0 Price Status" at bounding box center [1074, 557] width 907 height 110
paste input "reatin"
type input "Creatine"
click at [1012, 548] on input "text" at bounding box center [1085, 548] width 236 height 25
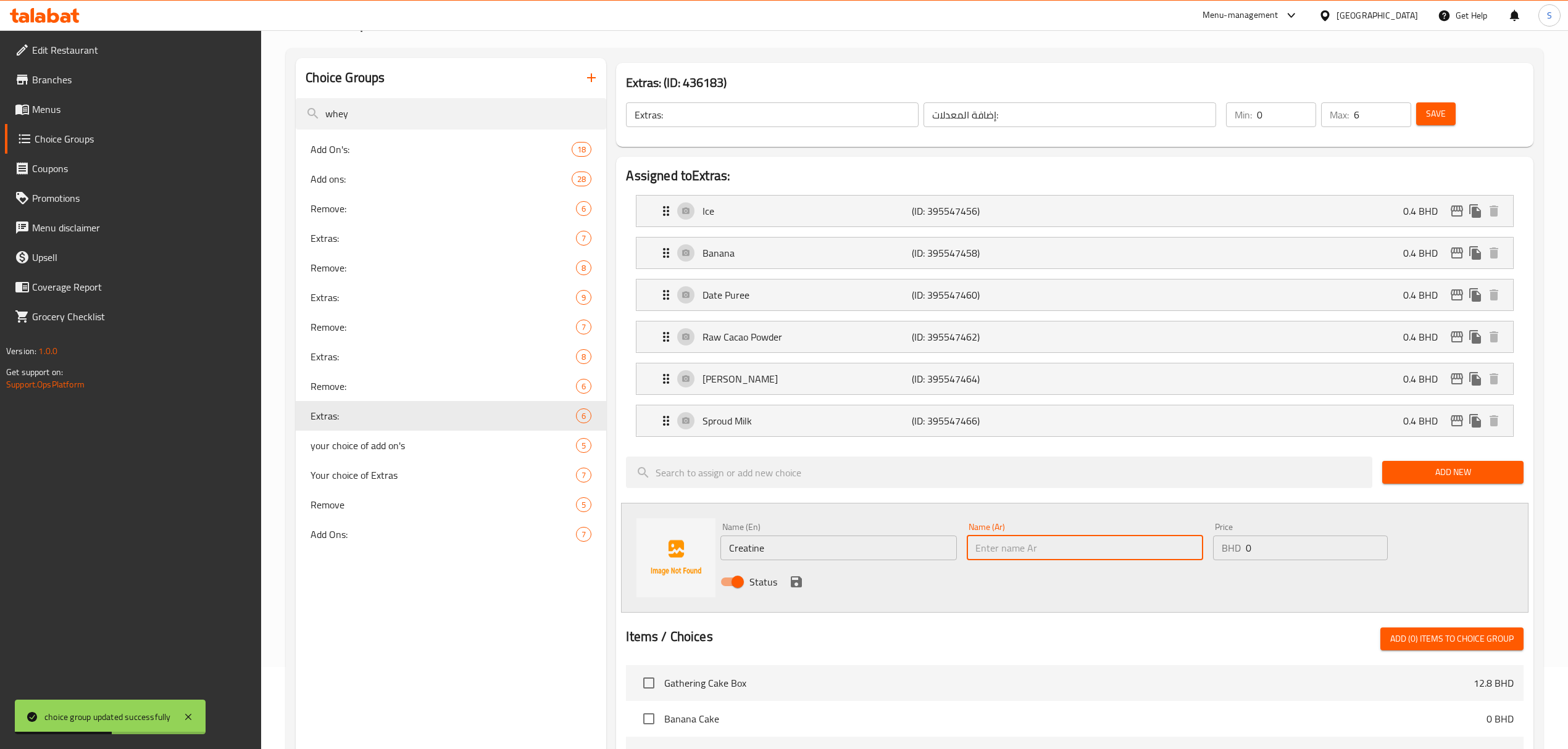
paste input "Creatine"
type input "Creatine"
click at [1285, 554] on input "0" at bounding box center [1317, 548] width 142 height 25
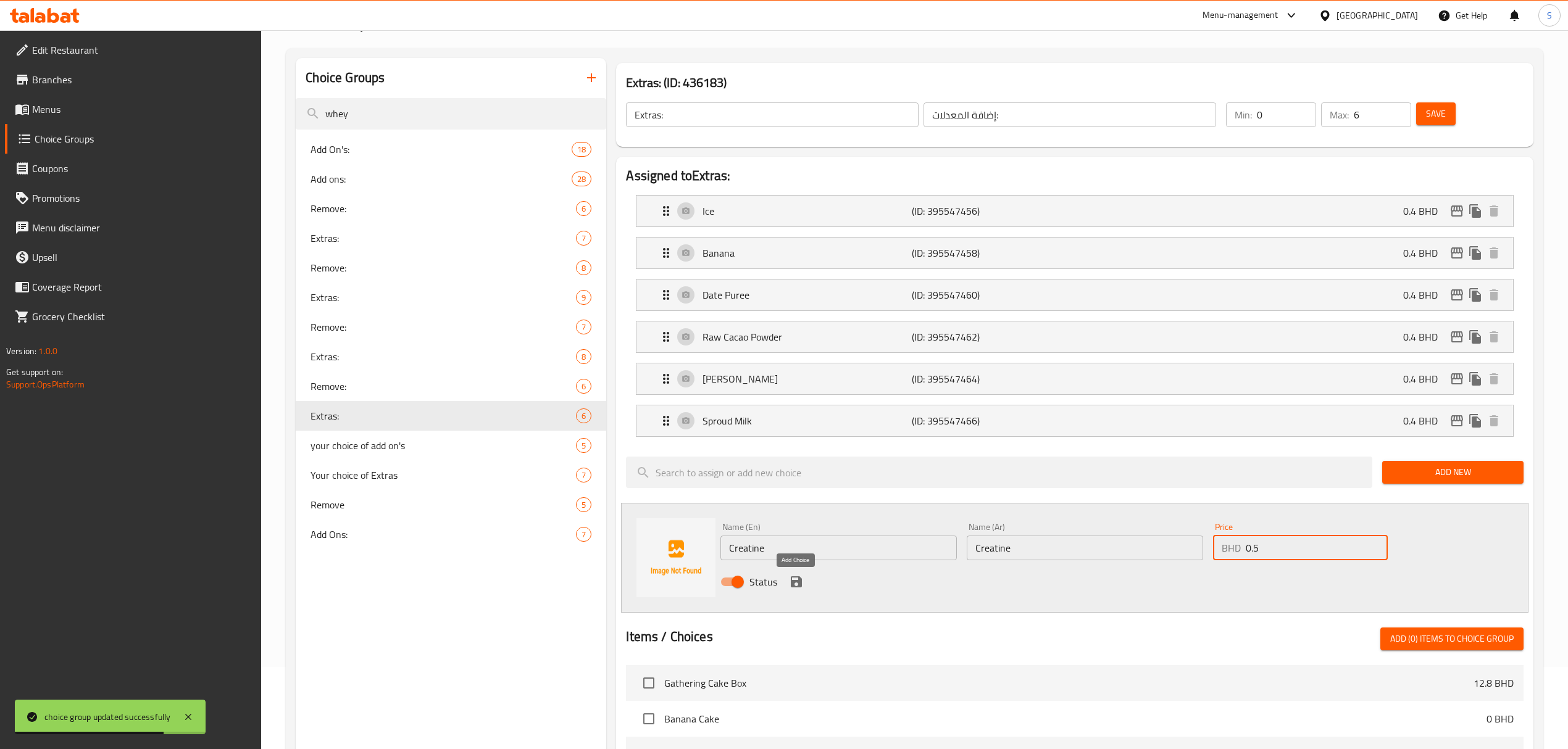
type input "0.5"
drag, startPoint x: 791, startPoint y: 583, endPoint x: 1521, endPoint y: 79, distance: 887.1
click at [791, 583] on icon "save" at bounding box center [796, 582] width 15 height 15
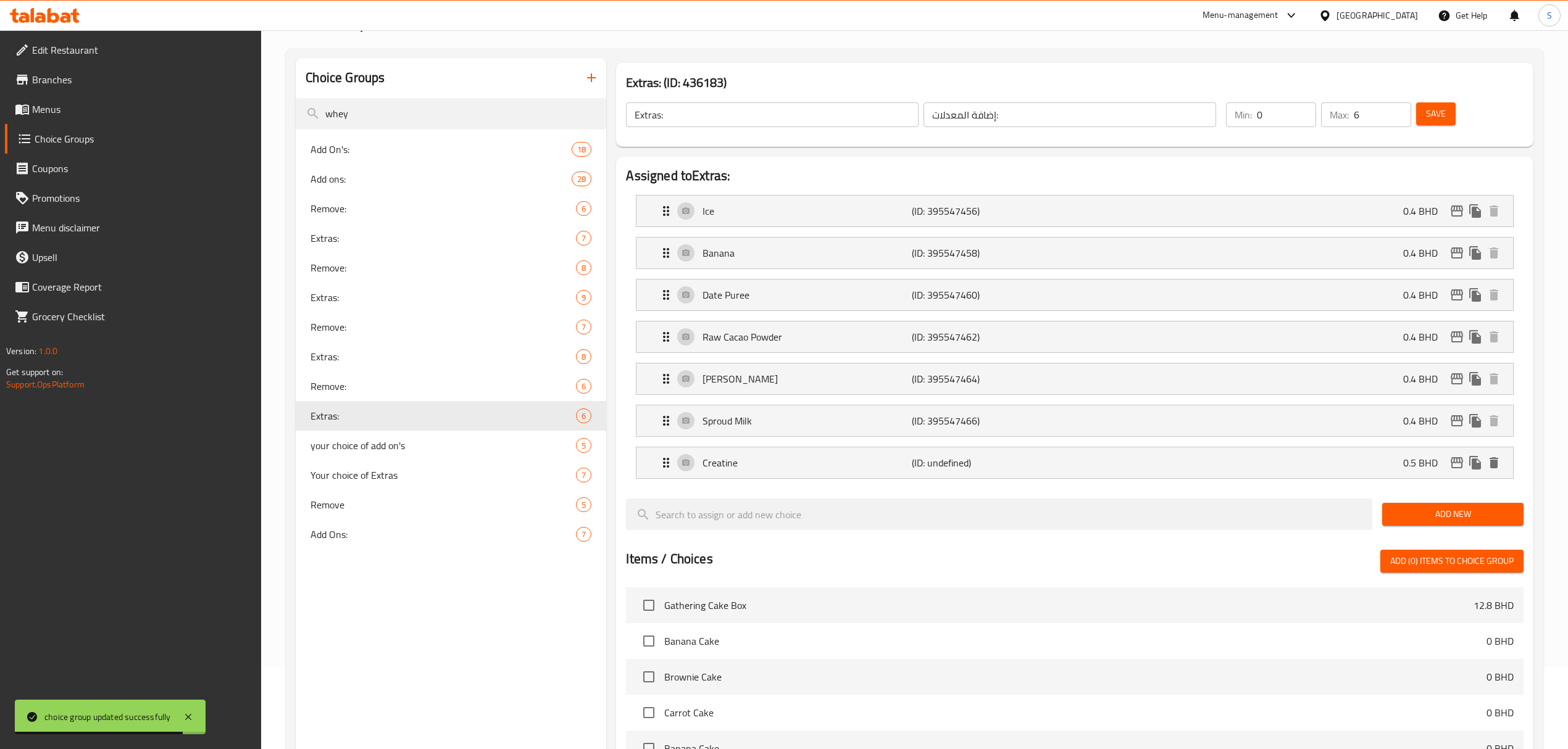
click at [1428, 107] on span "Save" at bounding box center [1436, 113] width 20 height 15
